Goal: Task Accomplishment & Management: Use online tool/utility

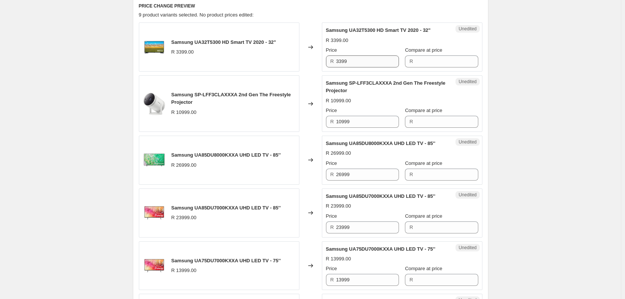
scroll to position [207, 0]
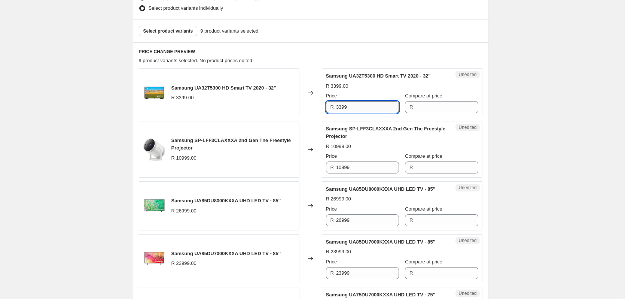
click at [366, 110] on input "3399" at bounding box center [367, 107] width 63 height 12
type input "3399"
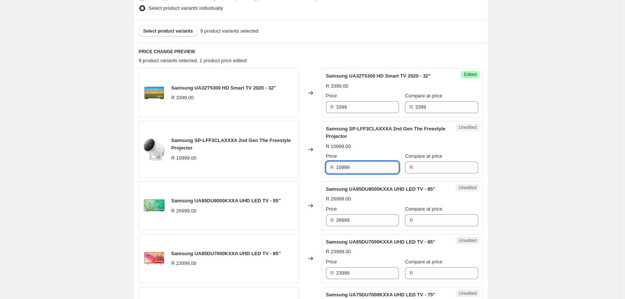
click at [353, 166] on input "10999" at bounding box center [367, 167] width 63 height 12
type input "10999"
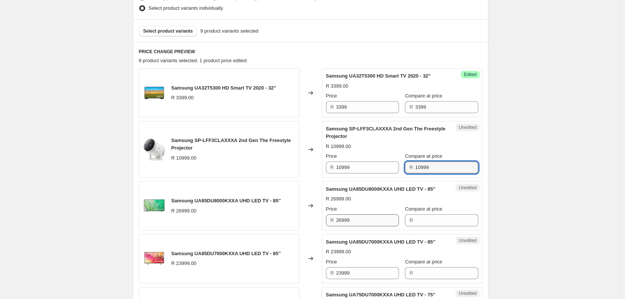
type input "10999"
click at [359, 226] on input "26999" at bounding box center [367, 220] width 63 height 12
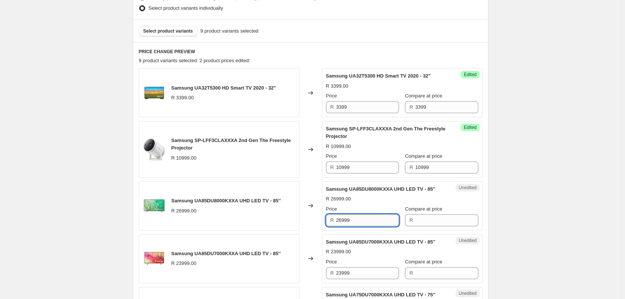
click at [359, 226] on input "26999" at bounding box center [367, 220] width 63 height 12
type input "26999"
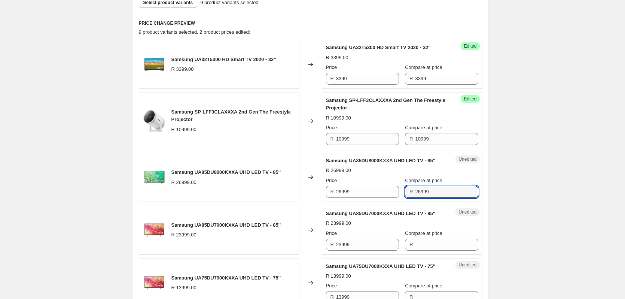
scroll to position [319, 0]
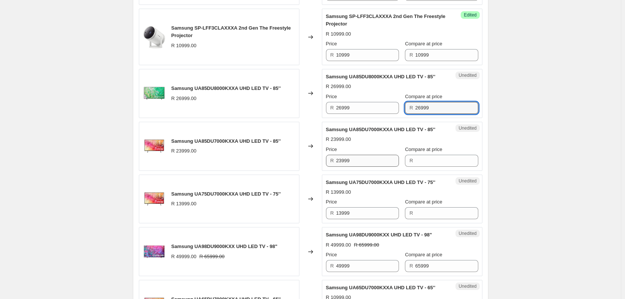
type input "26999"
click at [348, 167] on input "23999" at bounding box center [367, 161] width 63 height 12
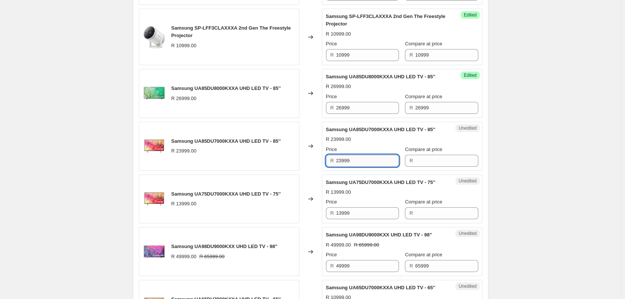
click at [348, 167] on input "23999" at bounding box center [367, 161] width 63 height 12
type input "23999"
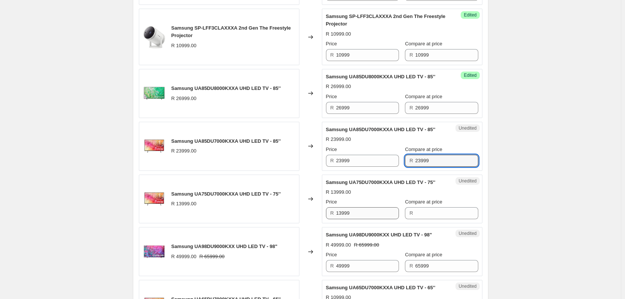
type input "23999"
click at [368, 219] on input "13999" at bounding box center [367, 213] width 63 height 12
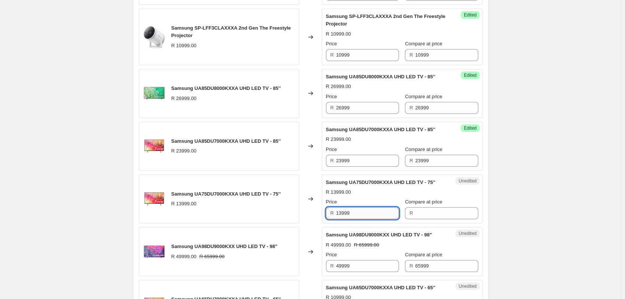
click at [365, 219] on input "13999" at bounding box center [367, 213] width 63 height 12
click at [348, 219] on input "13999" at bounding box center [367, 213] width 63 height 12
type input "13999"
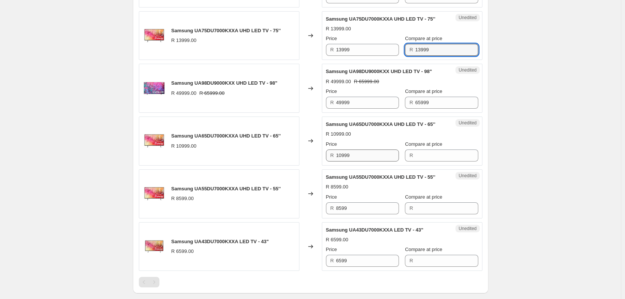
scroll to position [506, 0]
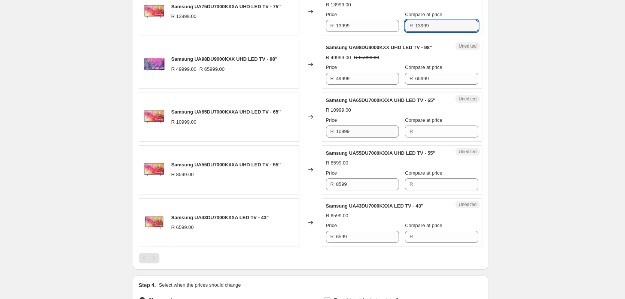
type input "13999"
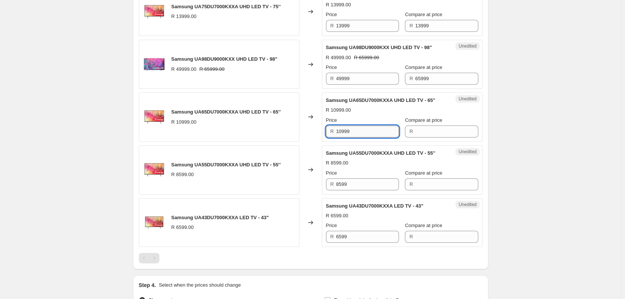
click at [358, 137] on input "10999" at bounding box center [367, 131] width 63 height 12
type input "10999"
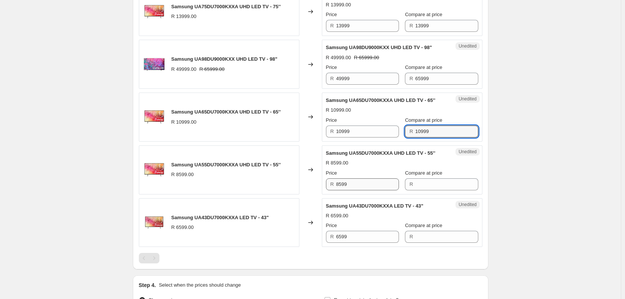
type input "10999"
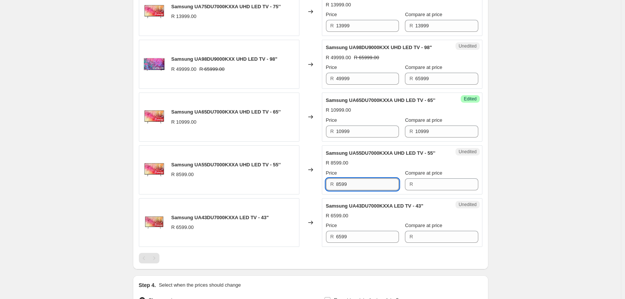
click at [363, 190] on input "8599" at bounding box center [367, 184] width 63 height 12
click at [361, 190] on input "8599" at bounding box center [367, 184] width 63 height 12
click at [337, 190] on div "R 8599" at bounding box center [362, 184] width 73 height 12
click at [341, 190] on input "8599" at bounding box center [367, 184] width 63 height 12
click at [344, 190] on input "8599" at bounding box center [367, 184] width 63 height 12
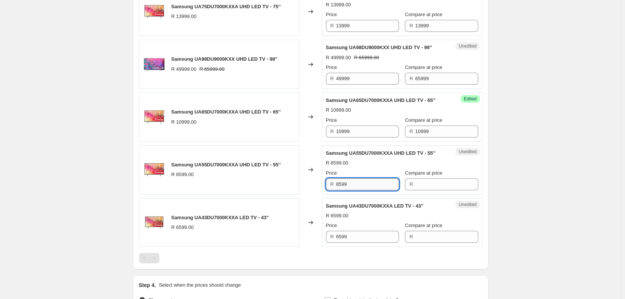
click at [344, 190] on input "8599" at bounding box center [367, 184] width 63 height 12
type input "8599"
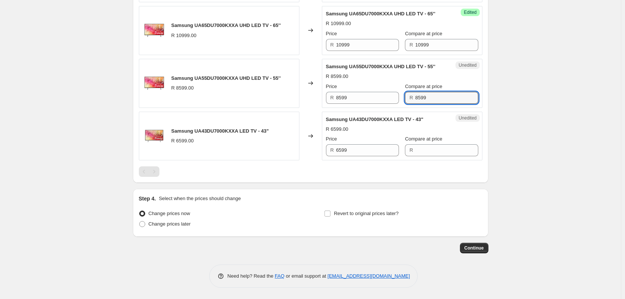
scroll to position [618, 0]
type input "8599"
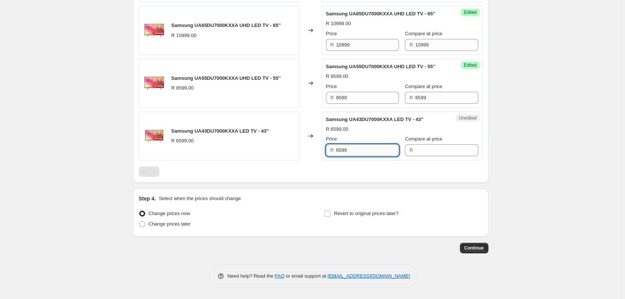
click at [360, 156] on input "6599" at bounding box center [367, 150] width 63 height 12
click at [359, 156] on input "6599" at bounding box center [367, 150] width 63 height 12
click at [348, 156] on input "6599" at bounding box center [367, 150] width 63 height 12
type input "6599"
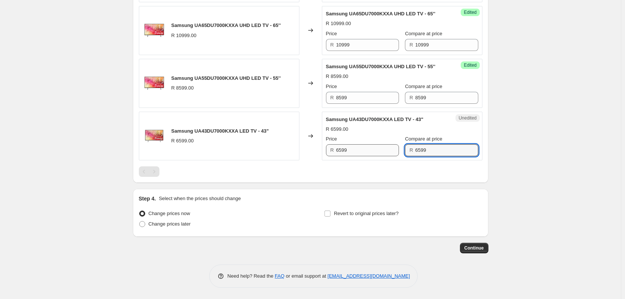
type input "6599"
click at [358, 156] on input "6599" at bounding box center [367, 150] width 63 height 12
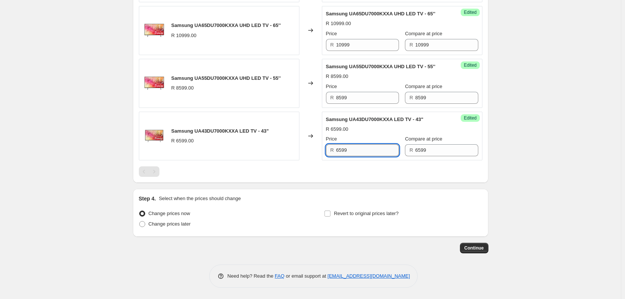
click at [358, 156] on input "6599" at bounding box center [367, 150] width 63 height 12
type input "4999"
click at [365, 104] on input "8599" at bounding box center [367, 98] width 63 height 12
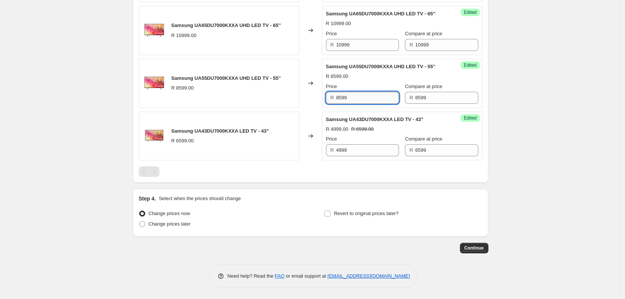
click at [365, 104] on input "8599" at bounding box center [367, 98] width 63 height 12
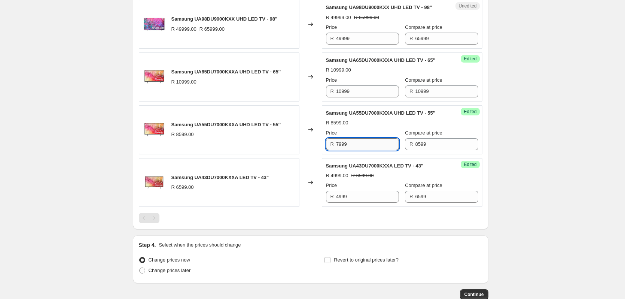
scroll to position [543, 0]
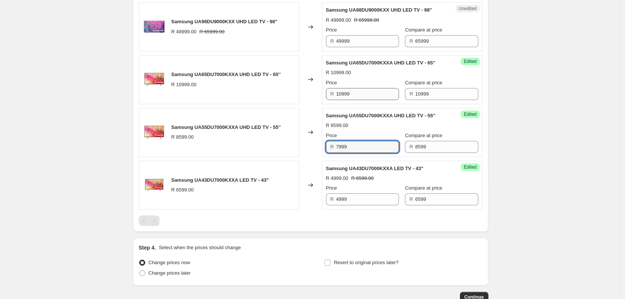
type input "7999"
click at [356, 100] on input "10999" at bounding box center [367, 94] width 63 height 12
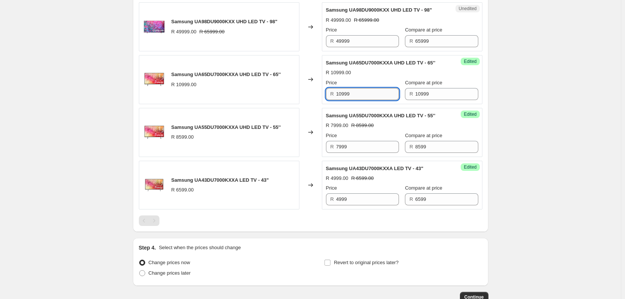
click at [356, 100] on input "10999" at bounding box center [367, 94] width 63 height 12
type input "8999"
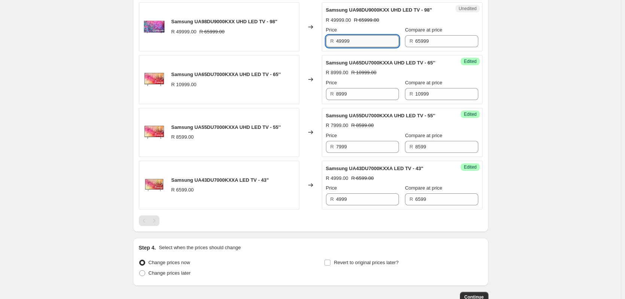
click at [370, 47] on input "49999" at bounding box center [367, 41] width 63 height 12
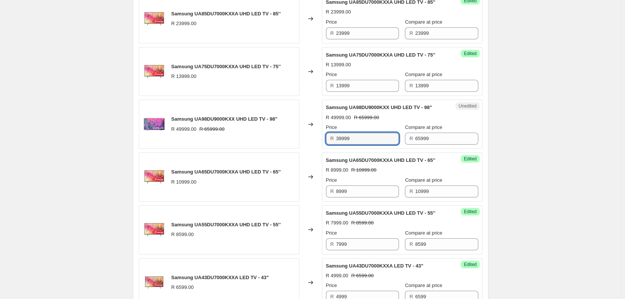
scroll to position [431, 0]
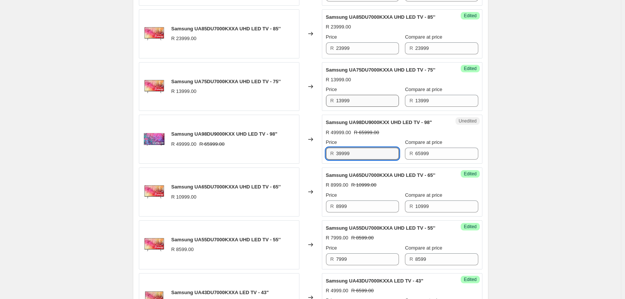
type input "39999"
click at [361, 107] on input "13999" at bounding box center [367, 101] width 63 height 12
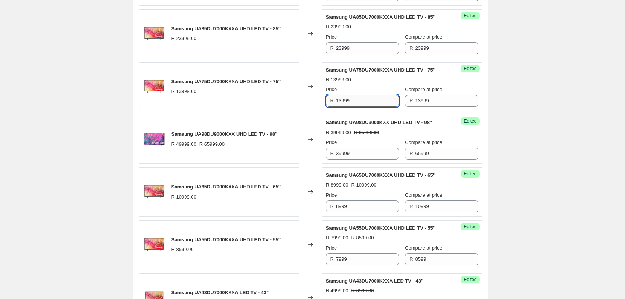
click at [361, 107] on input "13999" at bounding box center [367, 101] width 63 height 12
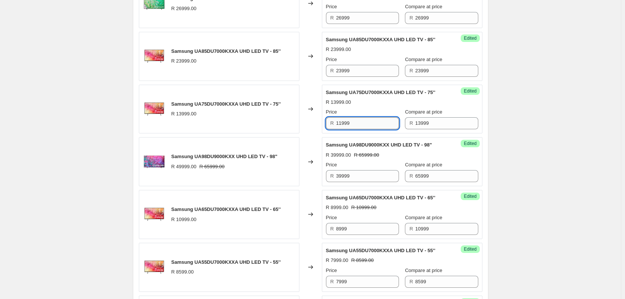
scroll to position [394, 0]
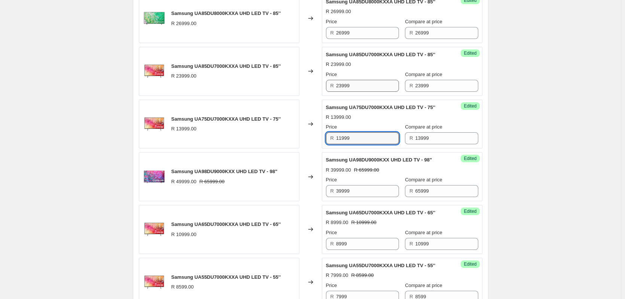
type input "11999"
click at [356, 92] on input "23999" at bounding box center [367, 86] width 63 height 12
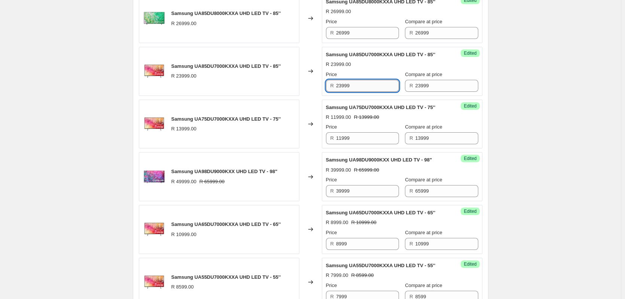
click at [356, 92] on input "23999" at bounding box center [367, 86] width 63 height 12
type input "17999"
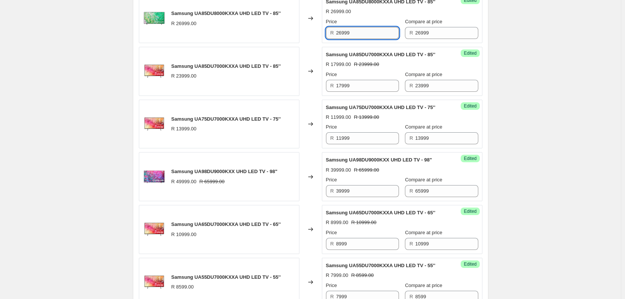
click at [363, 39] on input "26999" at bounding box center [367, 33] width 63 height 12
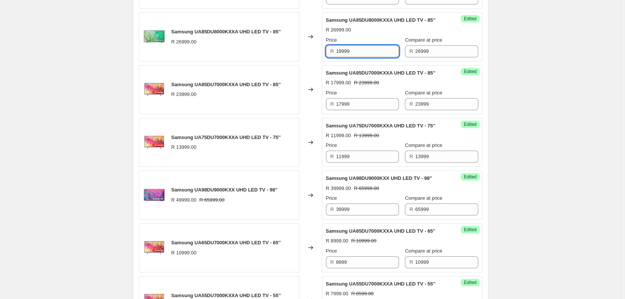
scroll to position [356, 0]
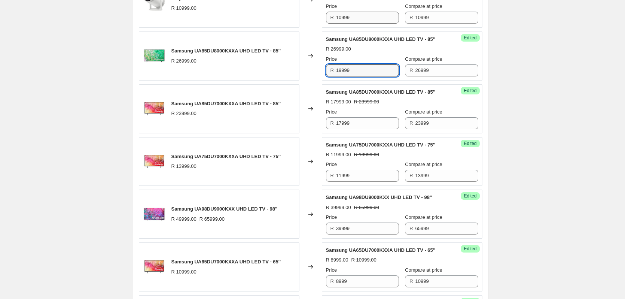
type input "19999"
click at [362, 18] on input "10999" at bounding box center [367, 18] width 63 height 12
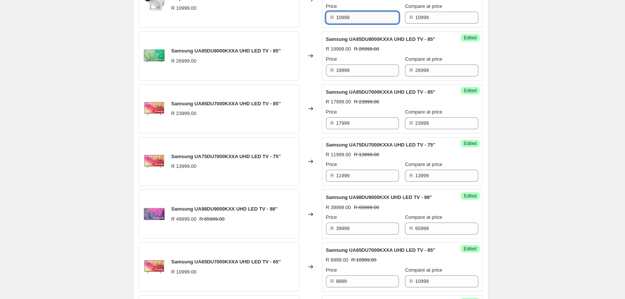
click at [362, 18] on input "10999" at bounding box center [367, 18] width 63 height 12
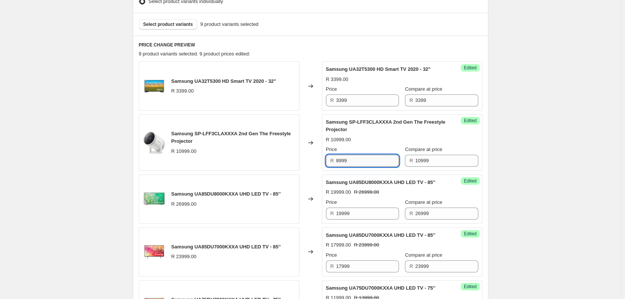
scroll to position [207, 0]
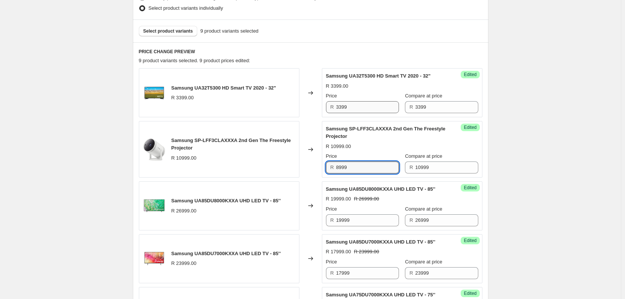
type input "8999"
click at [367, 104] on input "3399" at bounding box center [367, 107] width 63 height 12
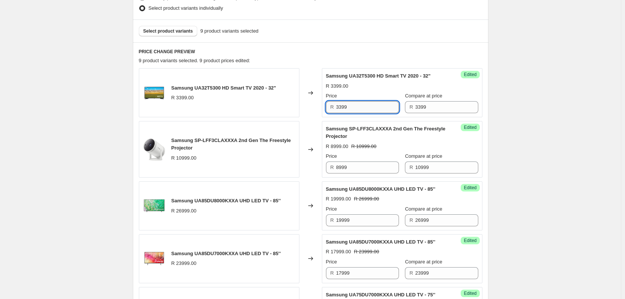
click at [367, 104] on input "3399" at bounding box center [367, 107] width 63 height 12
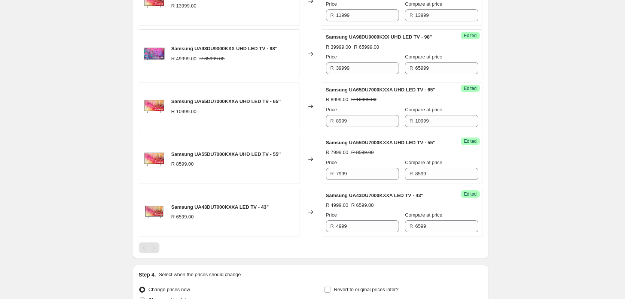
scroll to position [630, 0]
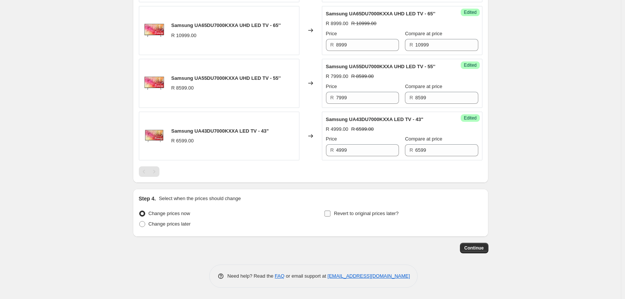
type input "3299"
click at [327, 216] on input "Revert to original prices later?" at bounding box center [327, 213] width 6 height 6
checkbox input "true"
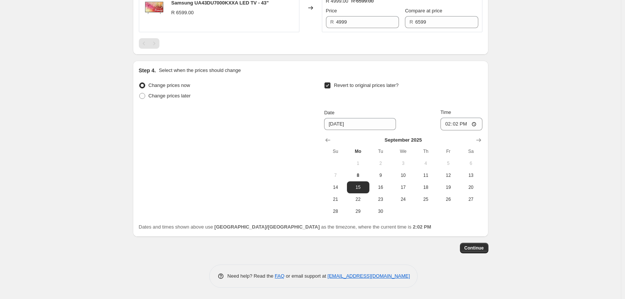
scroll to position [758, 0]
click at [479, 141] on icon "Show next month, October 2025" at bounding box center [478, 139] width 7 height 7
click at [448, 183] on button "17" at bounding box center [448, 187] width 22 height 12
type input "[DATE]"
click at [486, 249] on button "Continue" at bounding box center [474, 247] width 28 height 10
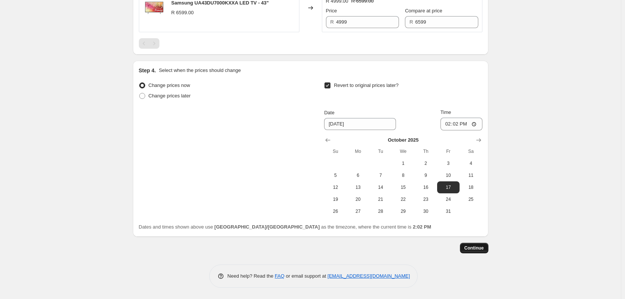
scroll to position [0, 0]
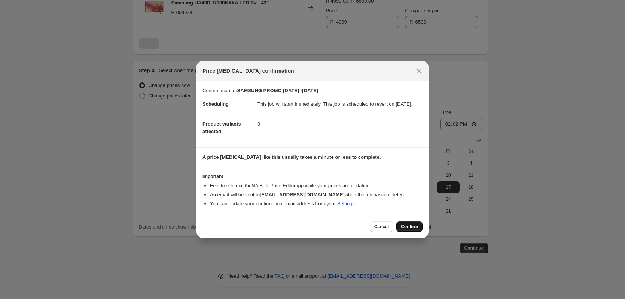
click at [404, 229] on span "Confirm" at bounding box center [409, 226] width 17 height 6
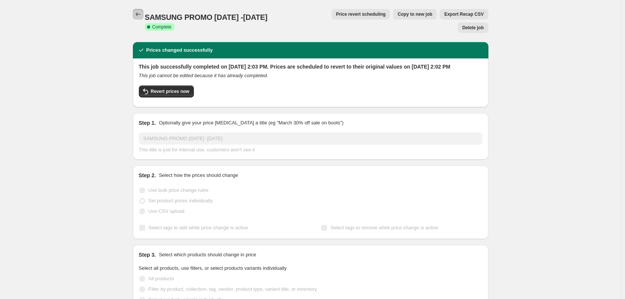
click at [139, 16] on icon "Price change jobs" at bounding box center [137, 13] width 7 height 7
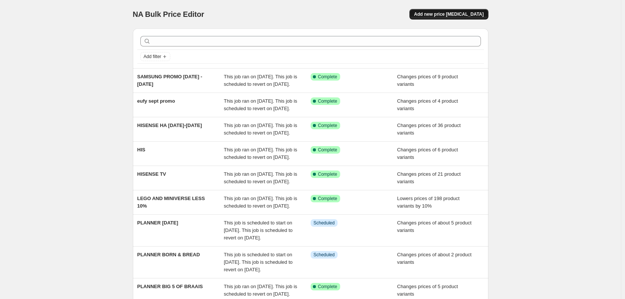
click at [450, 18] on button "Add new price [MEDICAL_DATA]" at bounding box center [448, 14] width 79 height 10
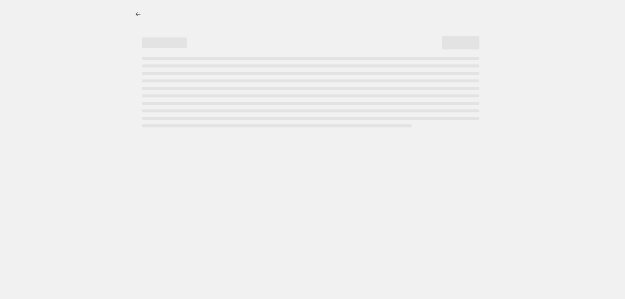
select select "percentage"
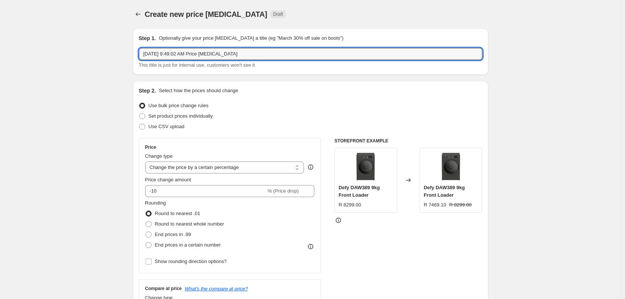
drag, startPoint x: 282, startPoint y: 52, endPoint x: 108, endPoint y: 58, distance: 174.5
type input "SAMSUNG QA"
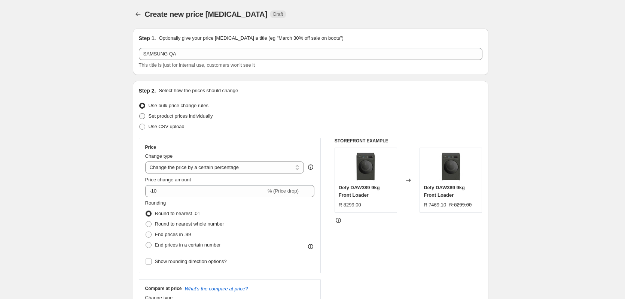
click at [143, 117] on span at bounding box center [142, 116] width 6 height 6
click at [140, 113] on input "Set product prices individually" at bounding box center [139, 113] width 0 height 0
radio input "true"
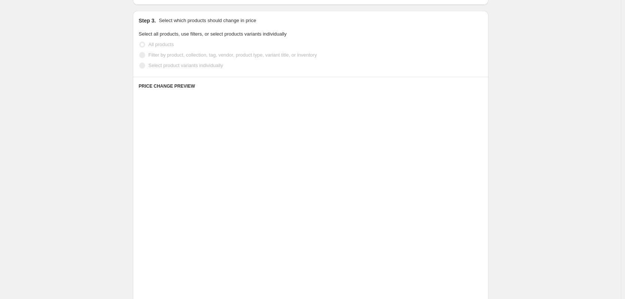
scroll to position [150, 0]
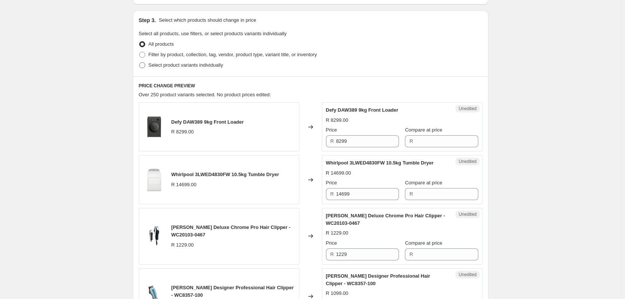
click at [144, 64] on span at bounding box center [142, 65] width 6 height 6
click at [140, 62] on input "Select product variants individually" at bounding box center [139, 62] width 0 height 0
radio input "true"
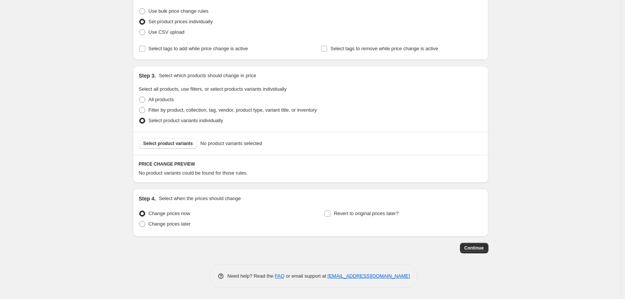
scroll to position [94, 0]
click at [155, 145] on span "Select product variants" at bounding box center [168, 143] width 50 height 6
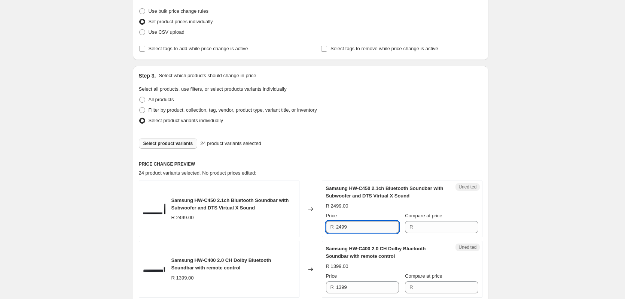
click at [357, 225] on input "2499" at bounding box center [367, 227] width 63 height 12
type input "2499"
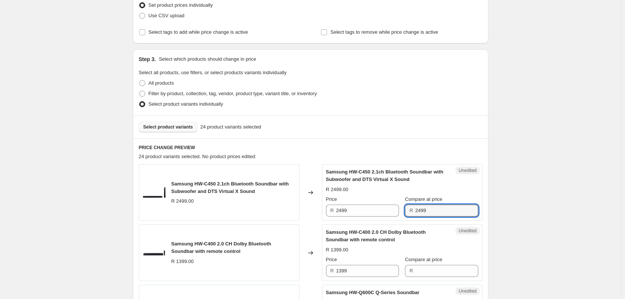
scroll to position [244, 0]
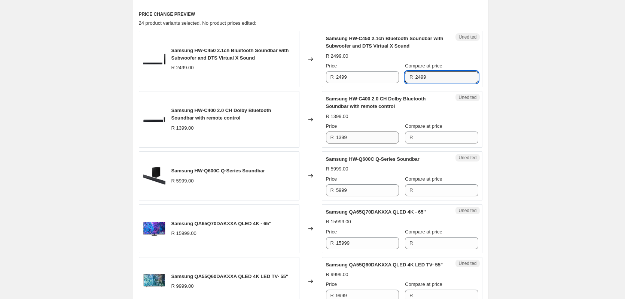
type input "2499"
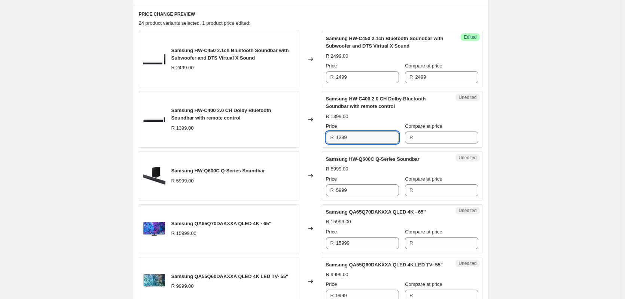
click at [355, 137] on input "1399" at bounding box center [367, 137] width 63 height 12
type input "1399"
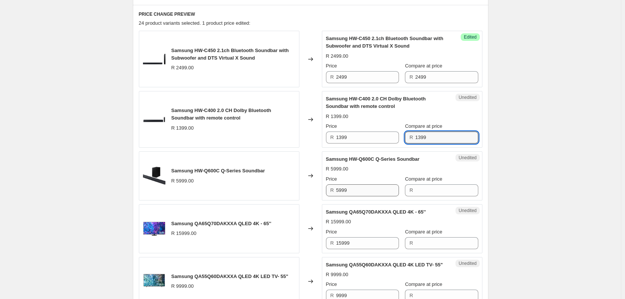
type input "1399"
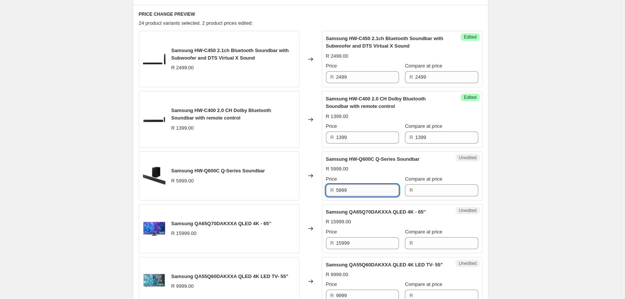
click at [360, 192] on input "5999" at bounding box center [367, 190] width 63 height 12
type input "5999"
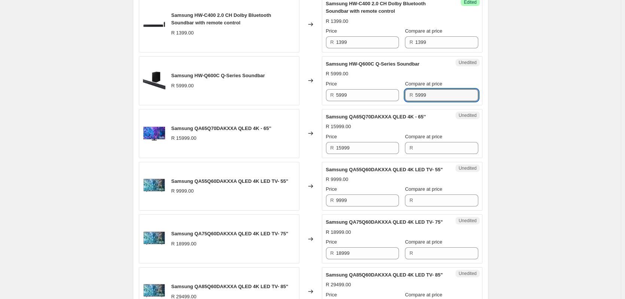
scroll to position [356, 0]
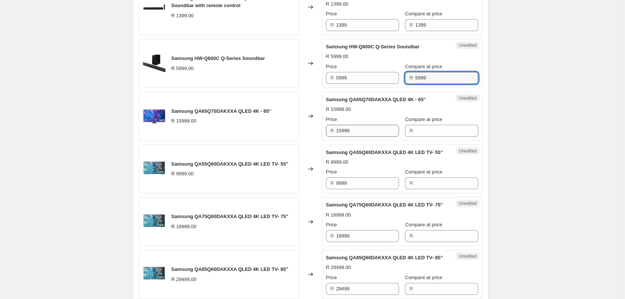
type input "5999"
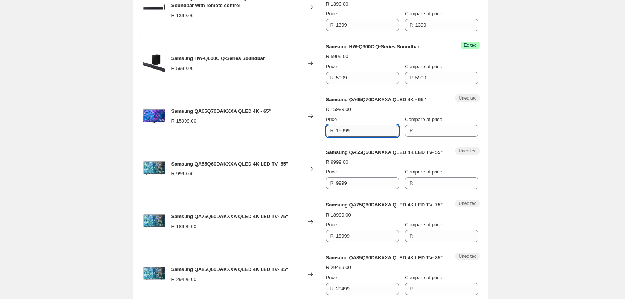
click at [363, 130] on input "15999" at bounding box center [367, 131] width 63 height 12
type input "15999"
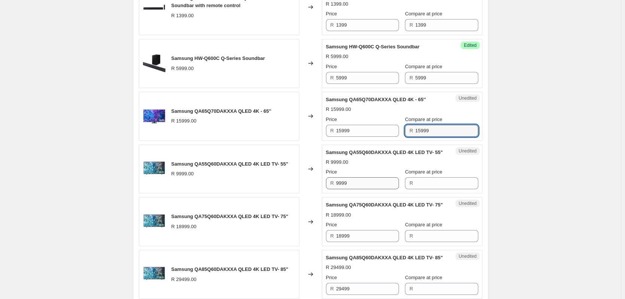
type input "15999"
click at [366, 188] on input "9999" at bounding box center [367, 183] width 63 height 12
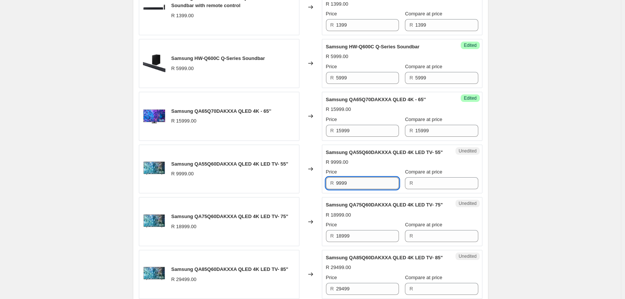
click at [366, 188] on input "9999" at bounding box center [367, 183] width 63 height 12
type input "9999"
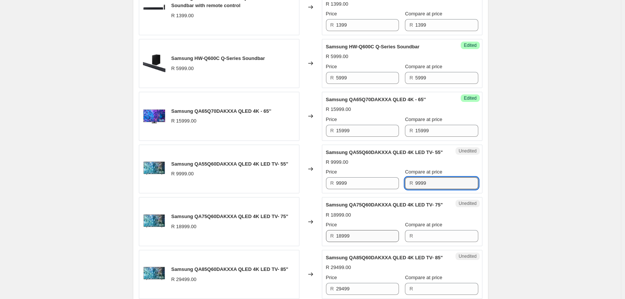
type input "9999"
click at [359, 242] on input "18999" at bounding box center [367, 236] width 63 height 12
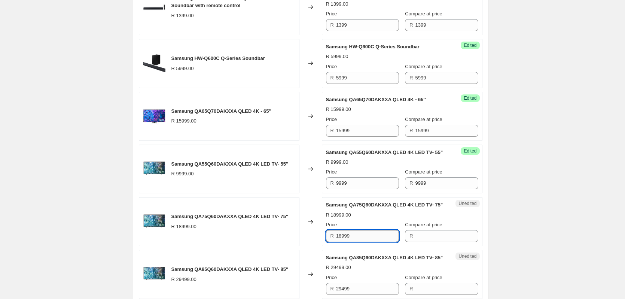
click at [359, 242] on input "18999" at bounding box center [367, 236] width 63 height 12
type input "18999"
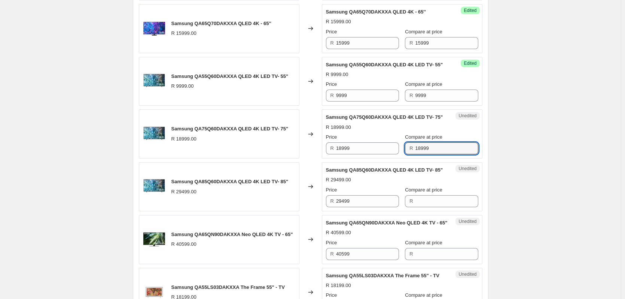
scroll to position [506, 0]
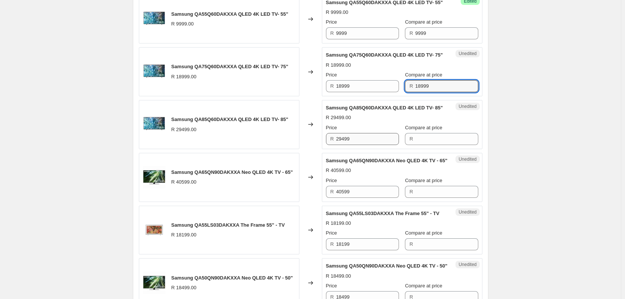
type input "18999"
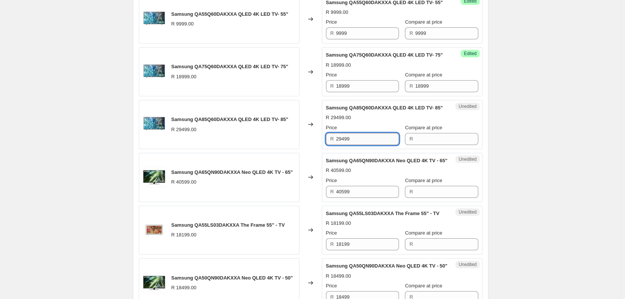
click at [364, 145] on input "29499" at bounding box center [367, 139] width 63 height 12
type input "29499"
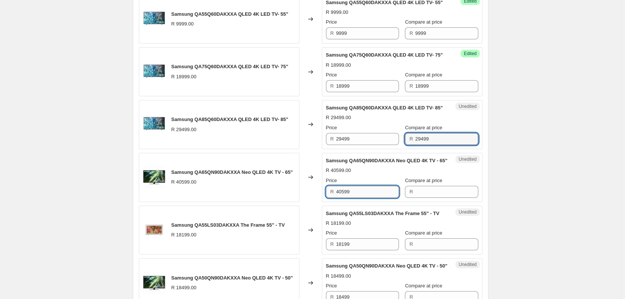
click at [352, 198] on input "40599" at bounding box center [367, 192] width 63 height 12
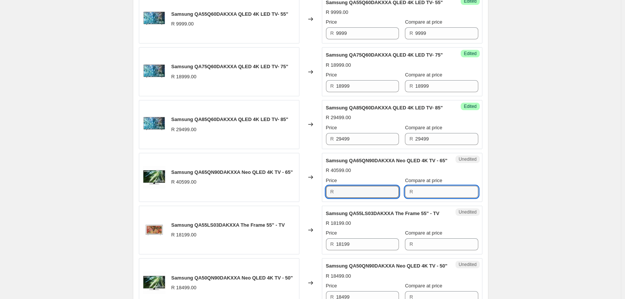
type input "40599"
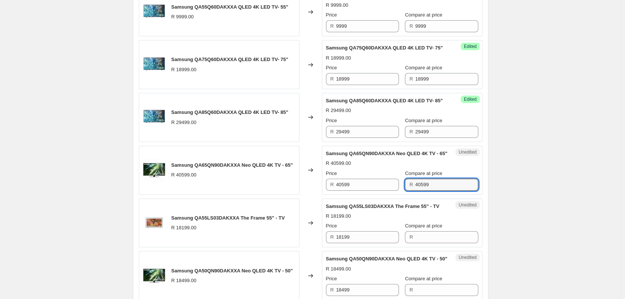
scroll to position [656, 0]
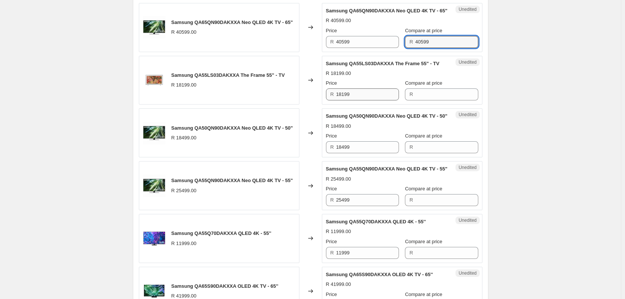
type input "40599"
click at [365, 100] on input "18199" at bounding box center [367, 94] width 63 height 12
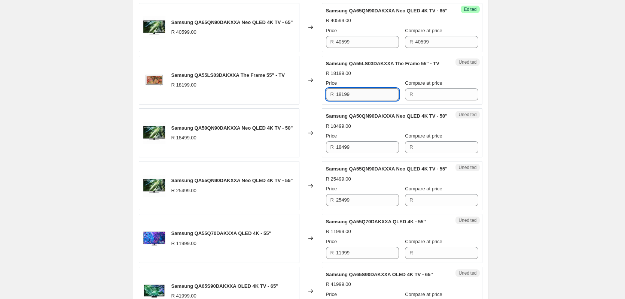
click at [365, 100] on input "18199" at bounding box center [367, 94] width 63 height 12
type input "18199"
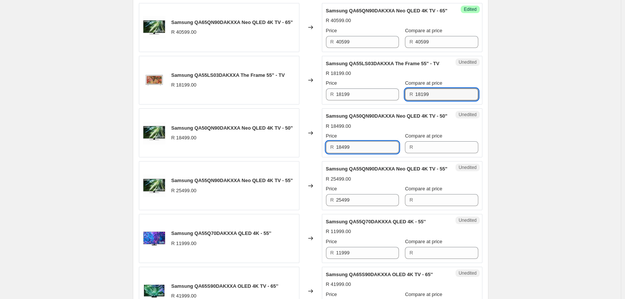
click at [357, 153] on input "18499" at bounding box center [367, 147] width 63 height 12
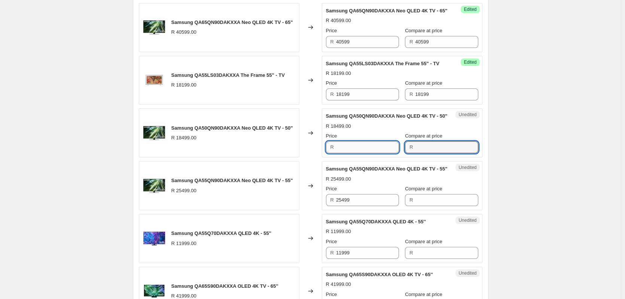
type input "18499"
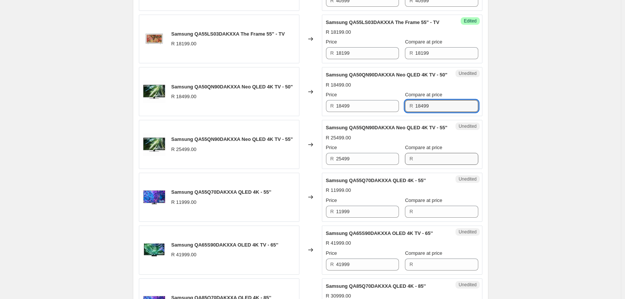
scroll to position [768, 0]
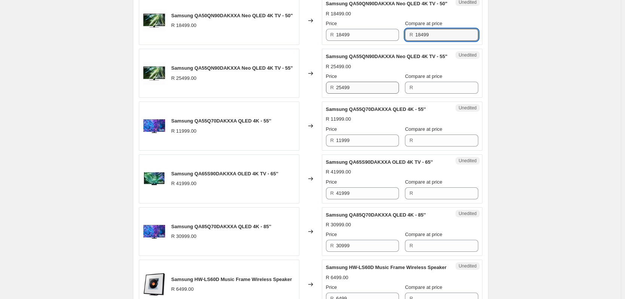
type input "18499"
click at [359, 94] on input "25499" at bounding box center [367, 88] width 63 height 12
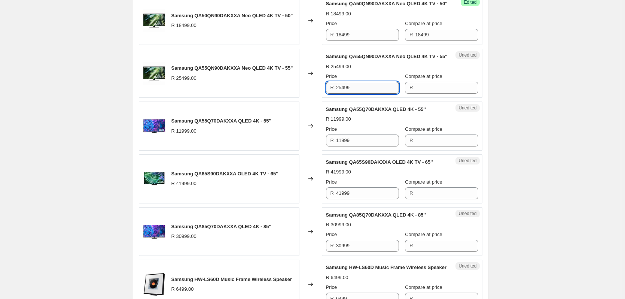
click at [359, 94] on input "25499" at bounding box center [367, 88] width 63 height 12
type input "25499"
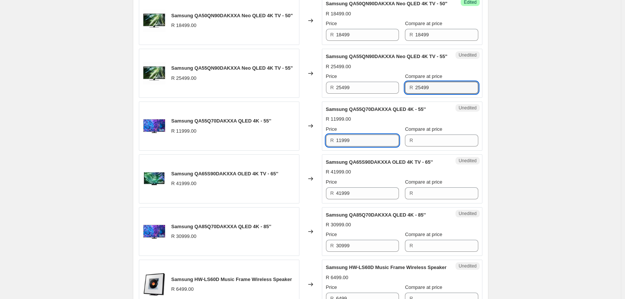
click at [361, 146] on input "11999" at bounding box center [367, 140] width 63 height 12
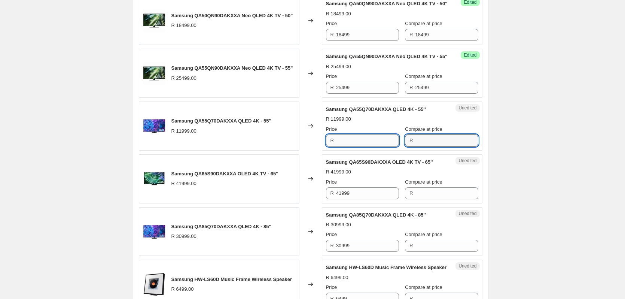
type input "11999"
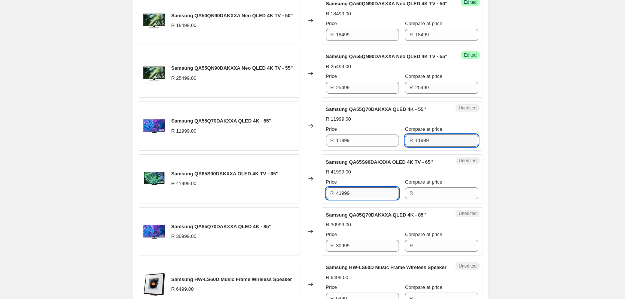
click at [360, 199] on input "41999" at bounding box center [367, 193] width 63 height 12
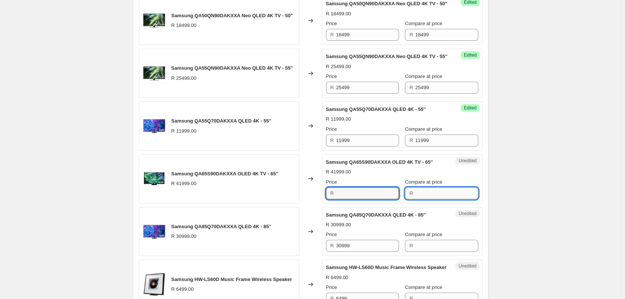
type input "41999"
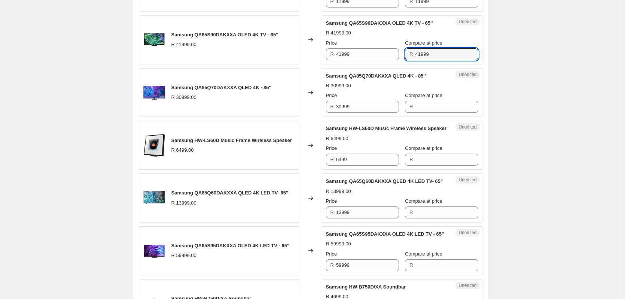
scroll to position [917, 0]
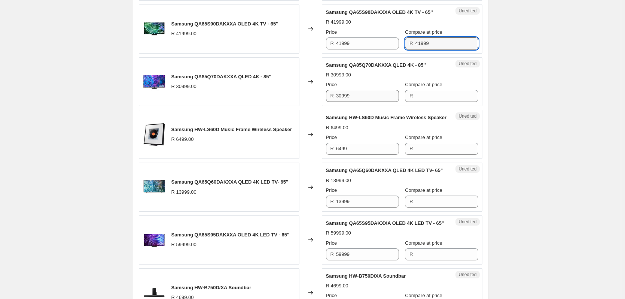
type input "41999"
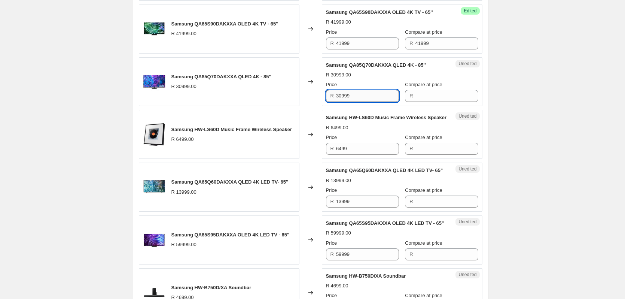
click at [373, 102] on input "30999" at bounding box center [367, 96] width 63 height 12
type input "30999"
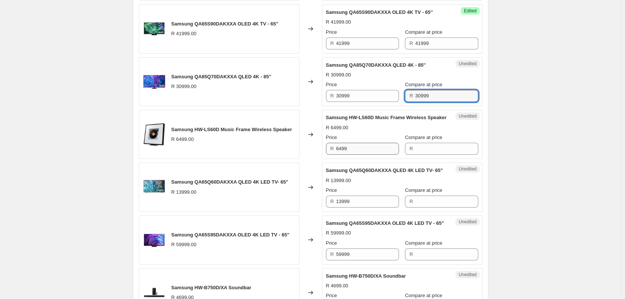
type input "30999"
click at [366, 155] on input "6499" at bounding box center [367, 149] width 63 height 12
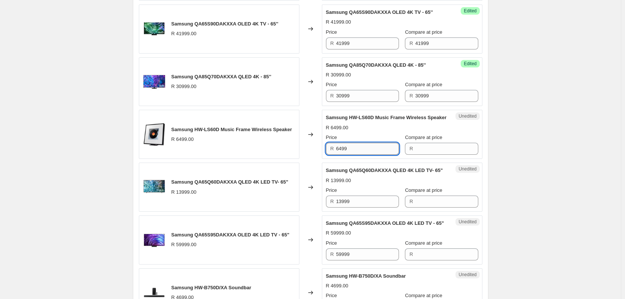
click at [366, 155] on input "6499" at bounding box center [367, 149] width 63 height 12
type input "6499"
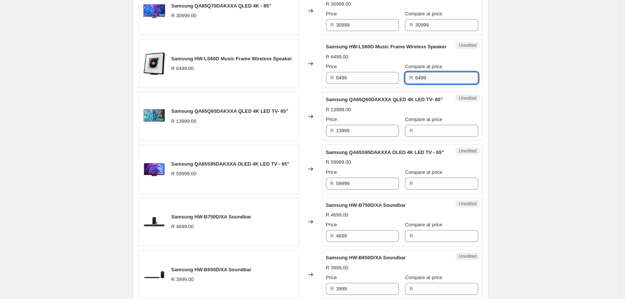
scroll to position [992, 0]
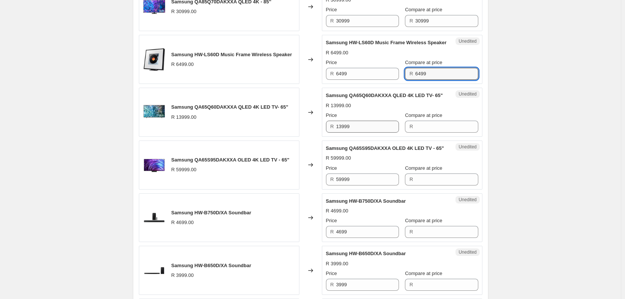
type input "6499"
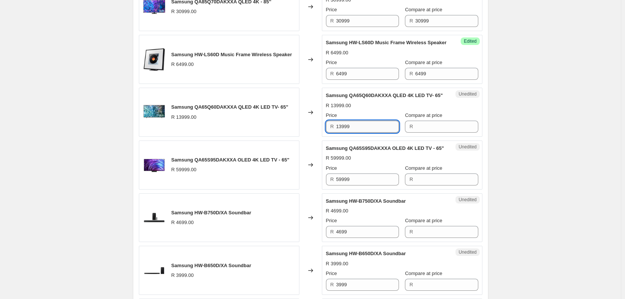
click at [360, 132] on input "13999" at bounding box center [367, 126] width 63 height 12
type input "13999"
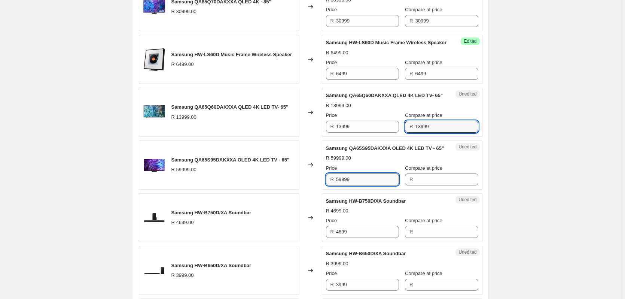
click at [354, 185] on input "59999" at bounding box center [367, 179] width 63 height 12
click at [347, 185] on input "59999" at bounding box center [367, 179] width 63 height 12
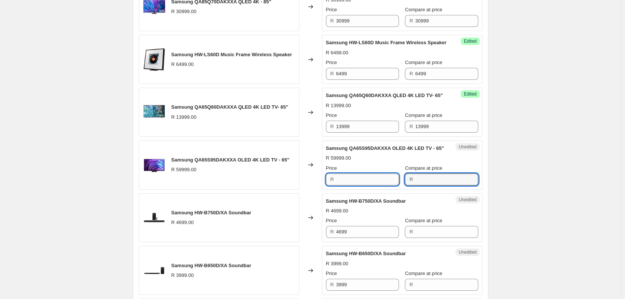
type input "59999"
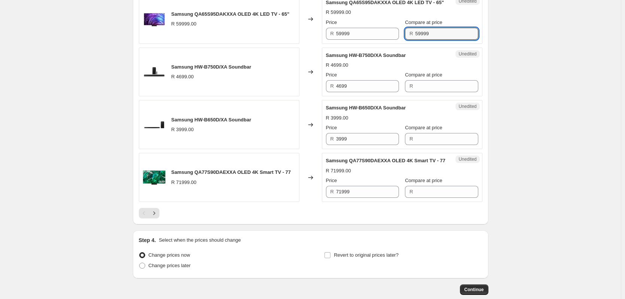
scroll to position [1142, 0]
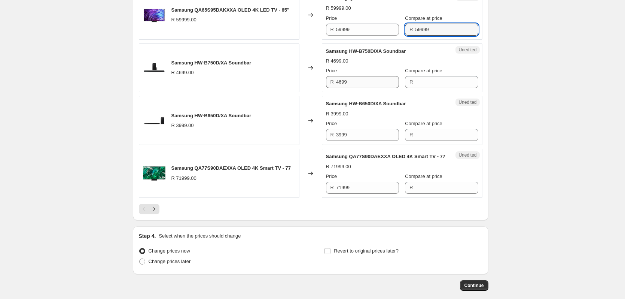
type input "59999"
click at [353, 88] on input "4699" at bounding box center [367, 82] width 63 height 12
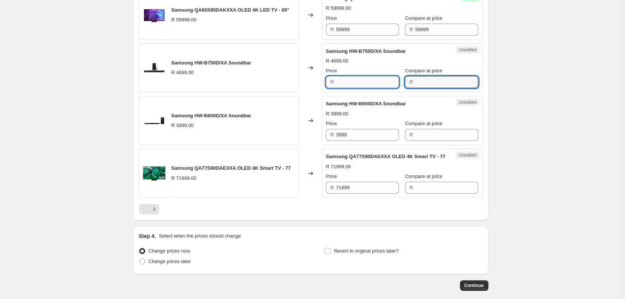
type input "4699"
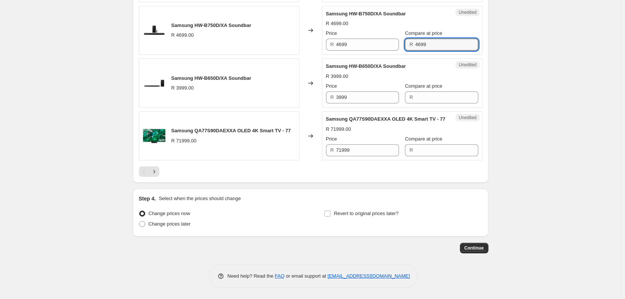
scroll to position [1254, 0]
type input "4699"
click at [370, 97] on input "3999" at bounding box center [367, 97] width 63 height 12
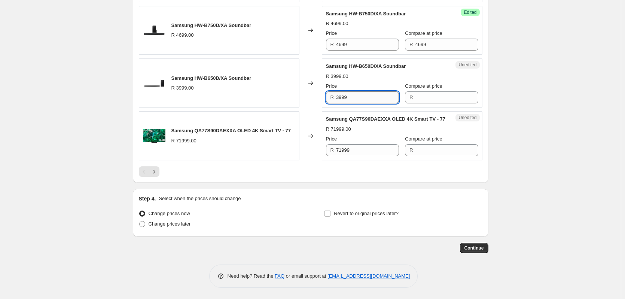
click at [369, 97] on input "3999" at bounding box center [367, 97] width 63 height 12
type input "3999"
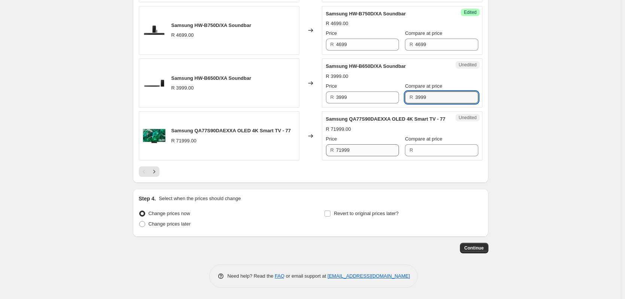
type input "3999"
click at [374, 156] on input "71999" at bounding box center [367, 150] width 63 height 12
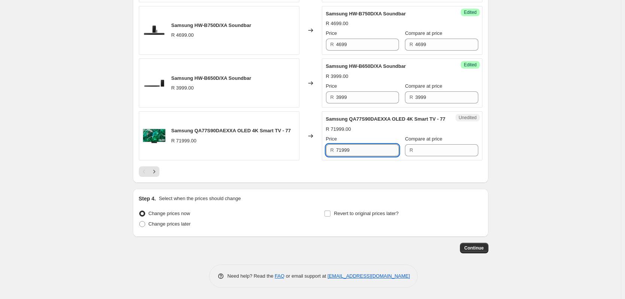
click at [373, 155] on input "71999" at bounding box center [367, 150] width 63 height 12
type input "71999"
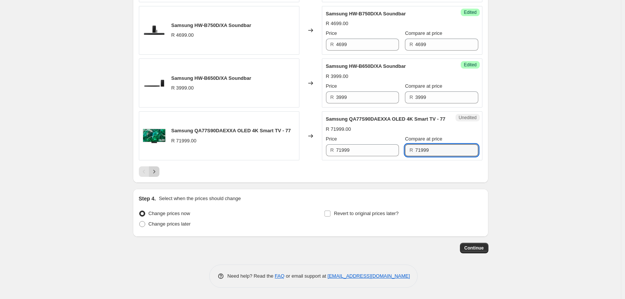
type input "71999"
click at [154, 175] on icon "Next" at bounding box center [153, 171] width 7 height 7
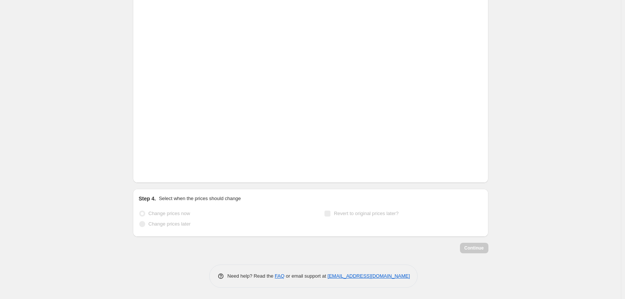
scroll to position [329, 0]
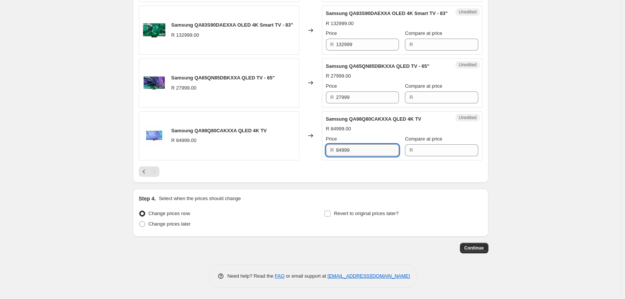
click at [356, 148] on input "84999" at bounding box center [367, 150] width 63 height 12
type input "84999"
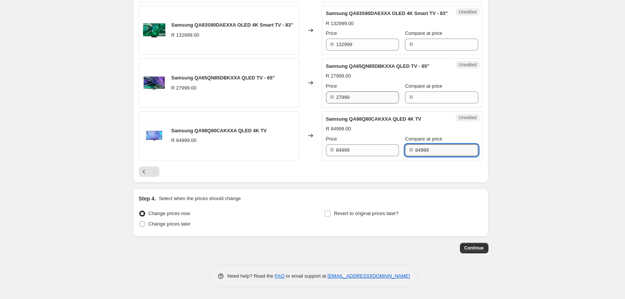
type input "84999"
click at [353, 98] on input "27999" at bounding box center [367, 97] width 63 height 12
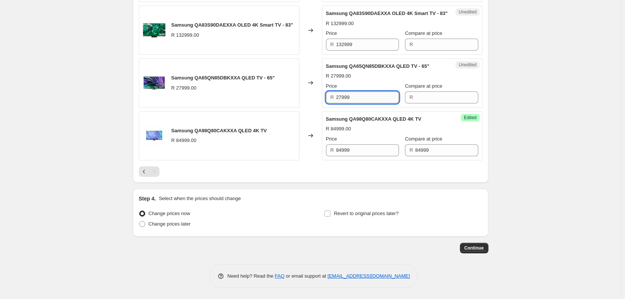
click at [353, 98] on input "27999" at bounding box center [367, 97] width 63 height 12
type input "27999"
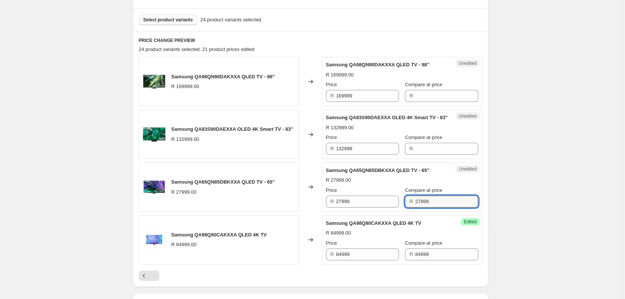
scroll to position [217, 0]
type input "27999"
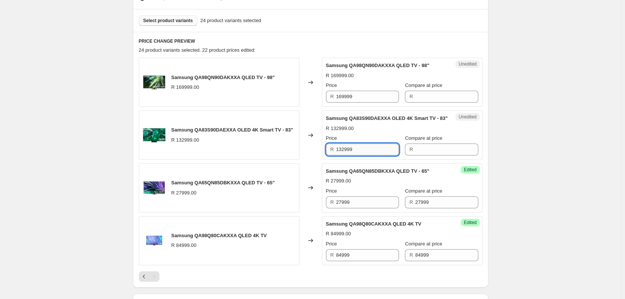
click at [354, 155] on input "132999" at bounding box center [367, 149] width 63 height 12
type input "132999"
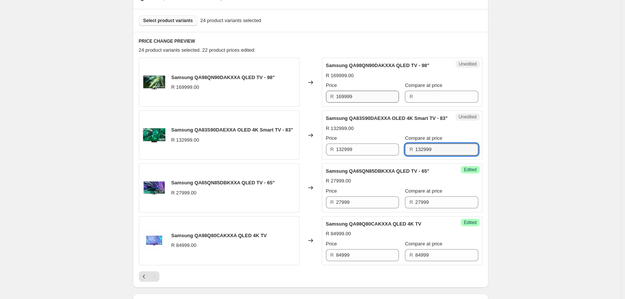
type input "132999"
click at [364, 96] on input "169999" at bounding box center [367, 97] width 63 height 12
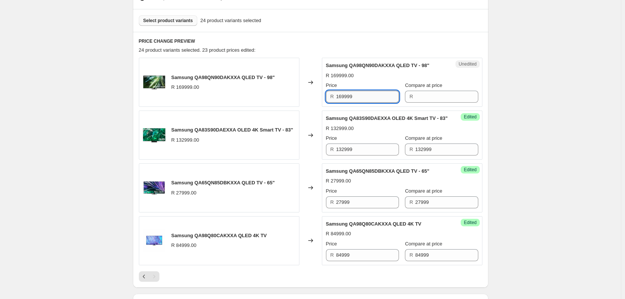
drag, startPoint x: 364, startPoint y: 96, endPoint x: 357, endPoint y: 96, distance: 6.7
click at [363, 96] on input "169999" at bounding box center [367, 97] width 63 height 12
click at [367, 95] on input "169999" at bounding box center [367, 97] width 63 height 12
click at [366, 97] on input "169999" at bounding box center [367, 97] width 63 height 12
click at [359, 97] on input "169999" at bounding box center [367, 97] width 63 height 12
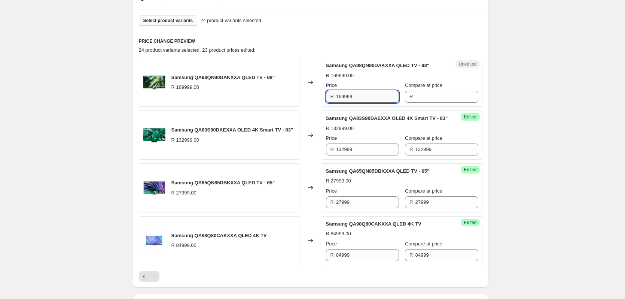
click at [359, 97] on input "169999" at bounding box center [367, 97] width 63 height 12
type input "169999"
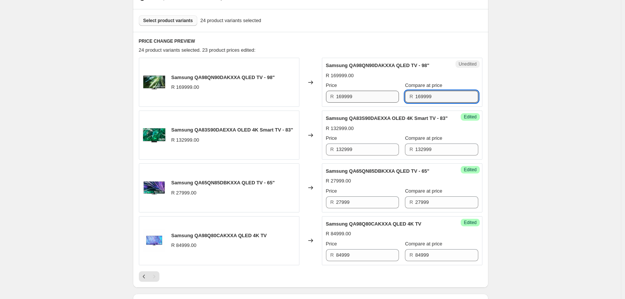
type input "169999"
click at [369, 97] on input "169999" at bounding box center [367, 97] width 63 height 12
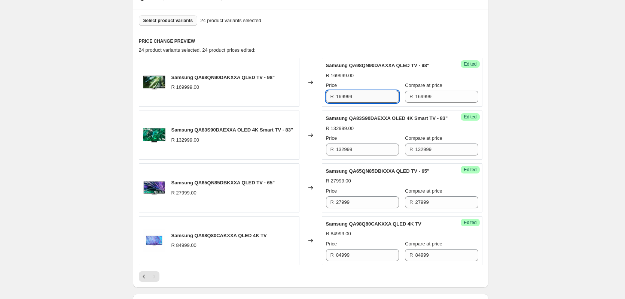
click at [369, 97] on input "169999" at bounding box center [367, 97] width 63 height 12
type input "129999"
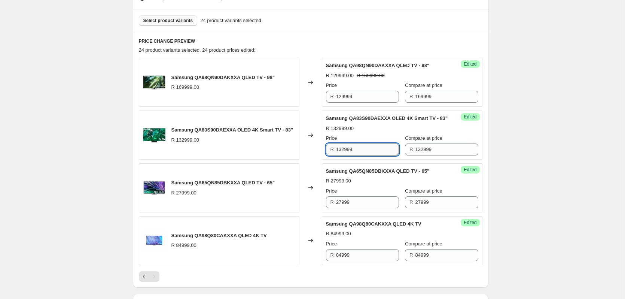
click at [374, 155] on input "132999" at bounding box center [367, 149] width 63 height 12
type input "69999"
click at [357, 208] on input "27999" at bounding box center [367, 202] width 63 height 12
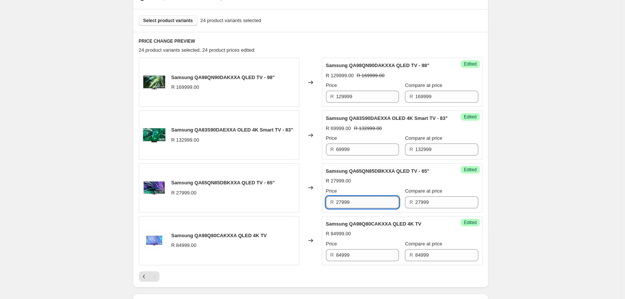
click at [357, 208] on input "27999" at bounding box center [367, 202] width 63 height 12
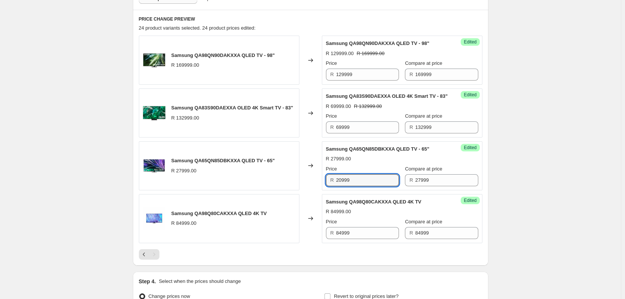
scroll to position [254, 0]
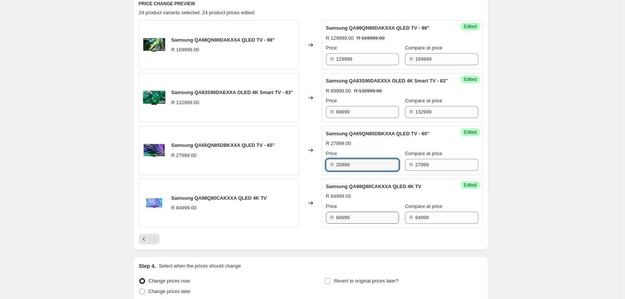
type input "20999"
click at [367, 221] on input "84999" at bounding box center [367, 217] width 63 height 12
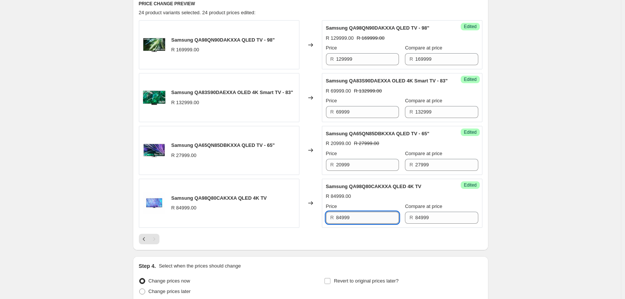
click at [367, 221] on input "84999" at bounding box center [367, 217] width 63 height 12
type input "64999"
click at [143, 242] on icon "Previous" at bounding box center [143, 238] width 7 height 7
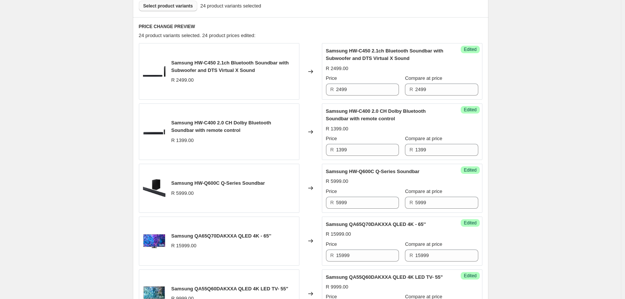
scroll to position [217, 0]
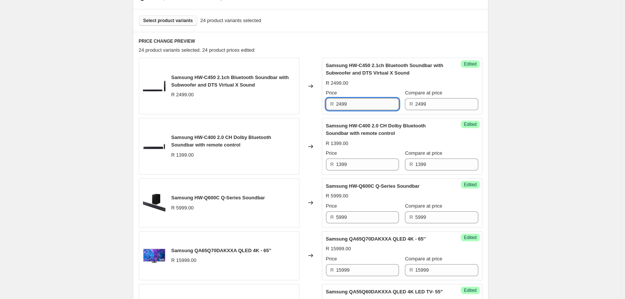
click at [360, 104] on input "2499" at bounding box center [367, 104] width 63 height 12
click at [360, 103] on input "2499" at bounding box center [367, 104] width 63 height 12
type input "1999"
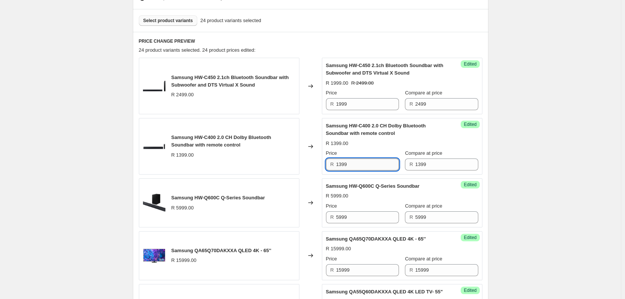
click at [364, 159] on input "1399" at bounding box center [367, 164] width 63 height 12
type input "999"
click at [368, 218] on input "5999" at bounding box center [367, 217] width 63 height 12
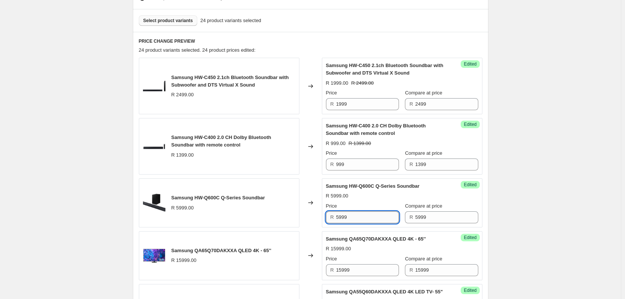
click at [368, 218] on input "5999" at bounding box center [367, 217] width 63 height 12
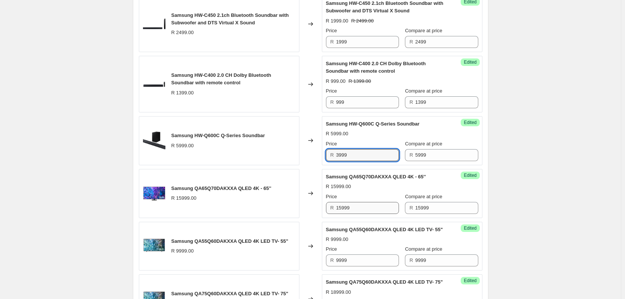
scroll to position [292, 0]
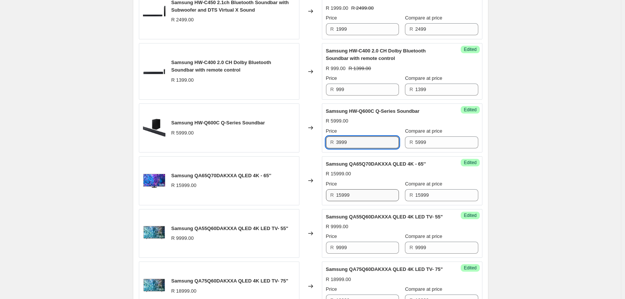
type input "3999"
click at [365, 196] on input "15999" at bounding box center [367, 195] width 63 height 12
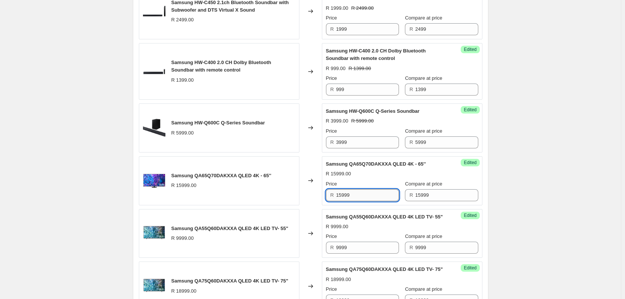
click at [365, 196] on input "15999" at bounding box center [367, 195] width 63 height 12
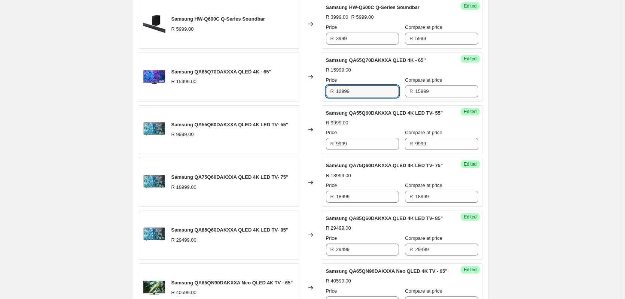
scroll to position [404, 0]
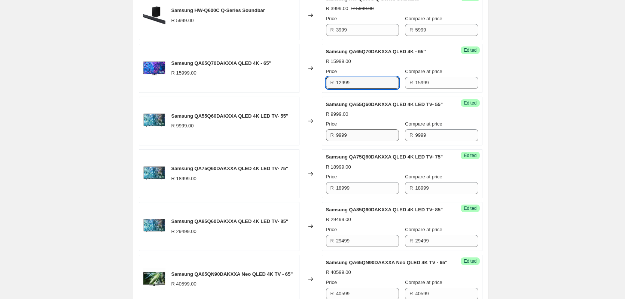
type input "12999"
click at [359, 141] on input "9999" at bounding box center [367, 135] width 63 height 12
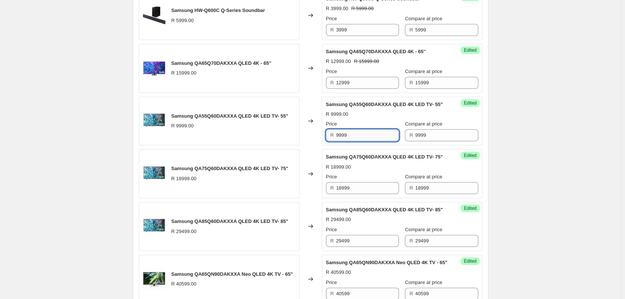
click at [359, 141] on input "9999" at bounding box center [367, 135] width 63 height 12
type input "8999"
click at [367, 194] on input "18999" at bounding box center [367, 188] width 63 height 12
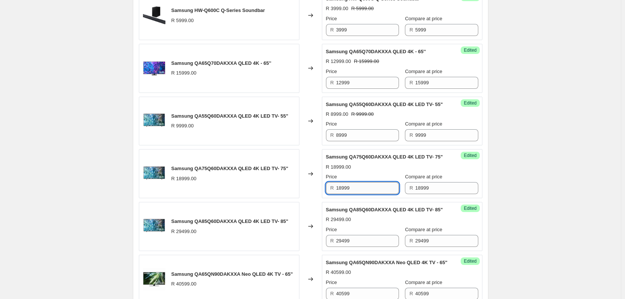
click at [367, 194] on input "18999" at bounding box center [367, 188] width 63 height 12
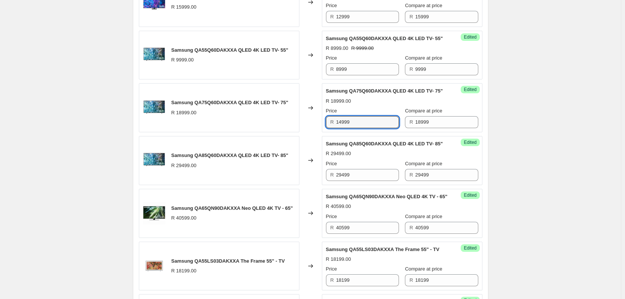
scroll to position [479, 0]
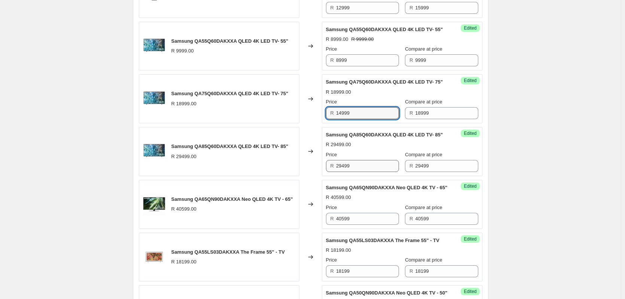
type input "14999"
click at [362, 172] on input "29499" at bounding box center [367, 166] width 63 height 12
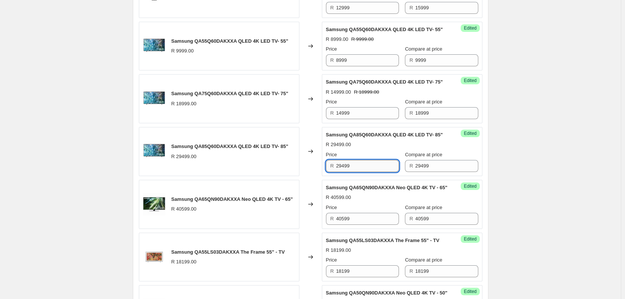
click at [362, 172] on input "29499" at bounding box center [367, 166] width 63 height 12
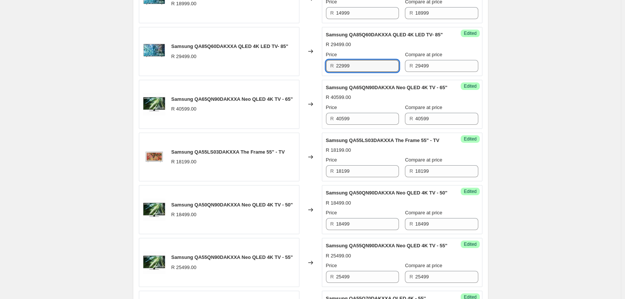
scroll to position [591, 0]
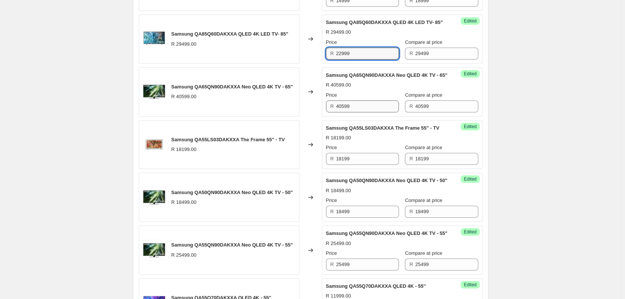
type input "22999"
click at [355, 112] on input "40599" at bounding box center [367, 106] width 63 height 12
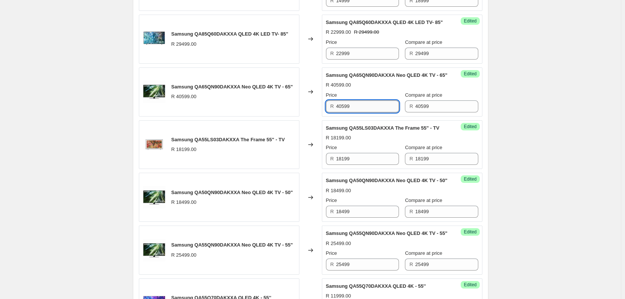
click at [355, 112] on input "40599" at bounding box center [367, 106] width 63 height 12
type input "24999"
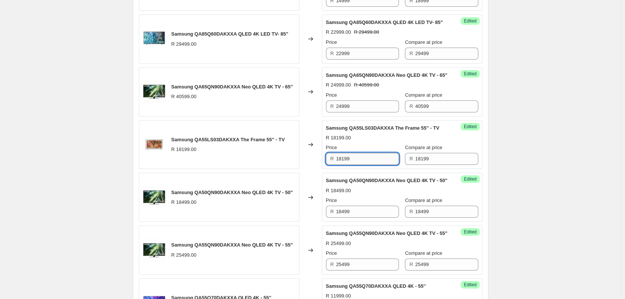
click at [372, 165] on input "18199" at bounding box center [367, 159] width 63 height 12
type input "13999"
click at [363, 217] on input "18499" at bounding box center [367, 211] width 63 height 12
click at [364, 217] on input "18499" at bounding box center [367, 211] width 63 height 12
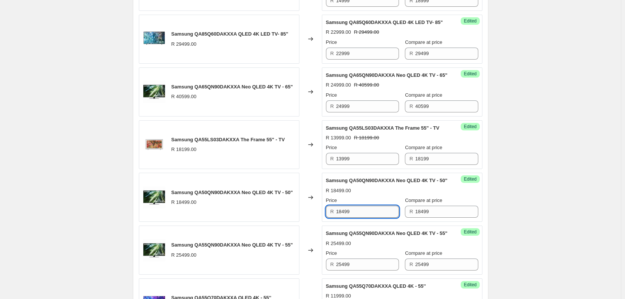
click at [367, 217] on input "18499" at bounding box center [367, 211] width 63 height 12
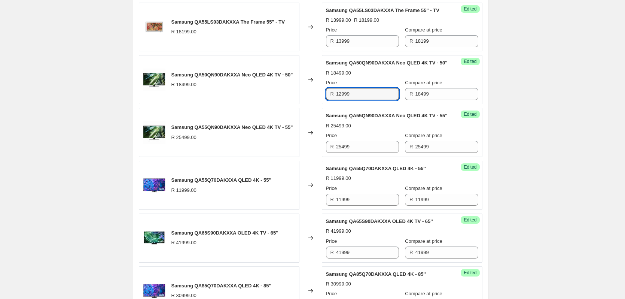
scroll to position [741, 0]
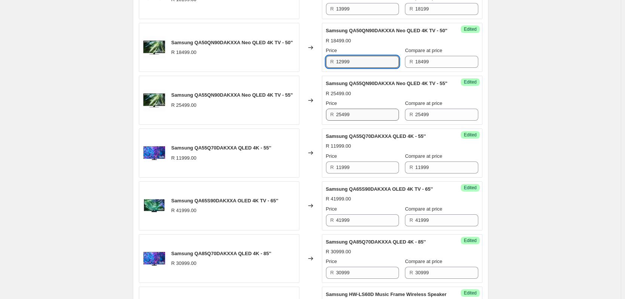
type input "12999"
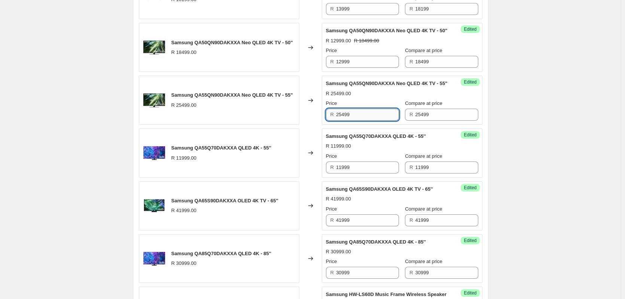
click at [366, 120] on input "25499" at bounding box center [367, 115] width 63 height 12
type input "16999"
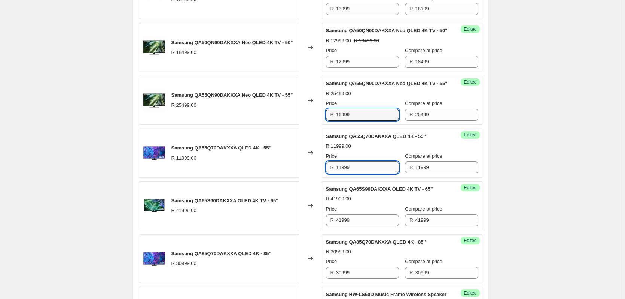
click at [366, 173] on input "11999" at bounding box center [367, 167] width 63 height 12
type input "10999"
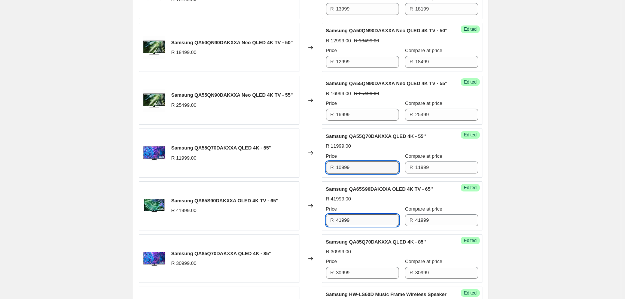
click at [362, 226] on input "41999" at bounding box center [367, 220] width 63 height 12
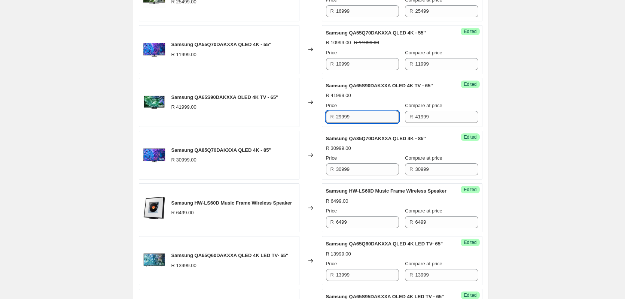
scroll to position [891, 0]
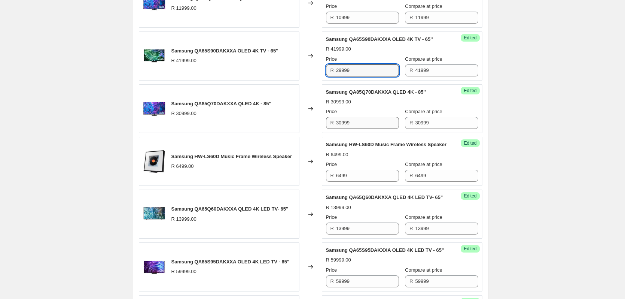
type input "29999"
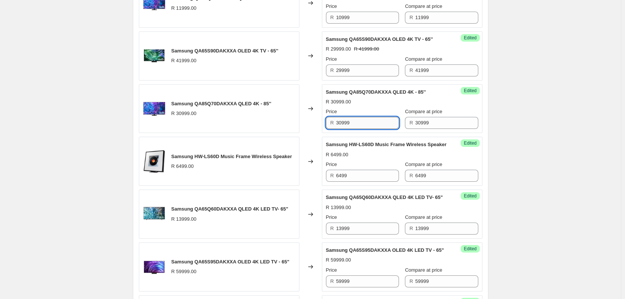
click at [362, 129] on input "30999" at bounding box center [367, 123] width 63 height 12
type input "27999"
click at [356, 181] on input "6499" at bounding box center [367, 176] width 63 height 12
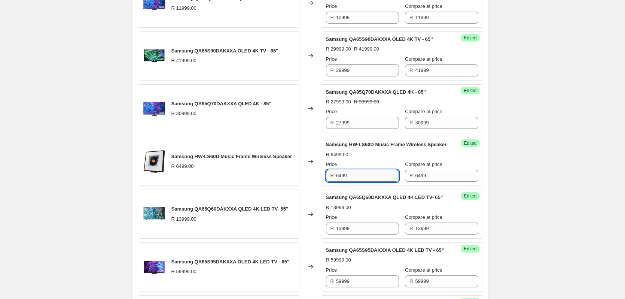
click at [356, 181] on input "6499" at bounding box center [367, 176] width 63 height 12
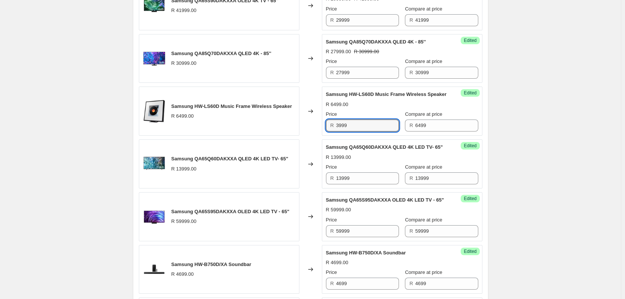
scroll to position [965, 0]
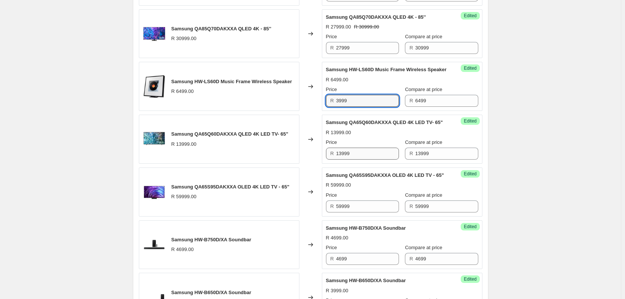
type input "3999"
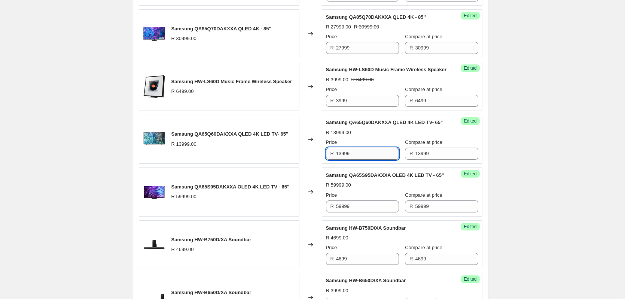
click at [357, 159] on input "13999" at bounding box center [367, 153] width 63 height 12
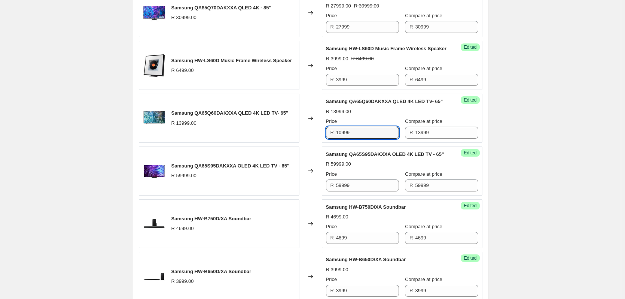
scroll to position [1003, 0]
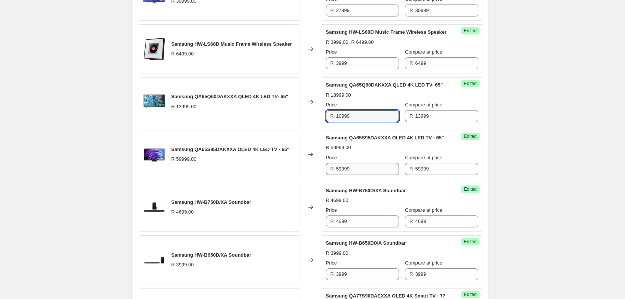
type input "10999"
click at [363, 175] on input "59999" at bounding box center [367, 169] width 63 height 12
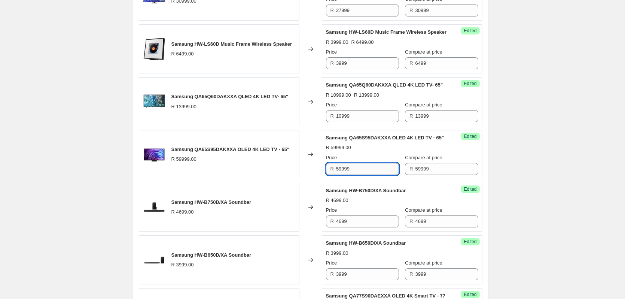
click at [363, 175] on input "59999" at bounding box center [367, 169] width 63 height 12
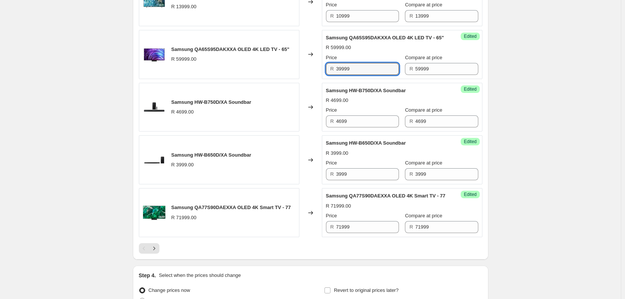
scroll to position [1152, 0]
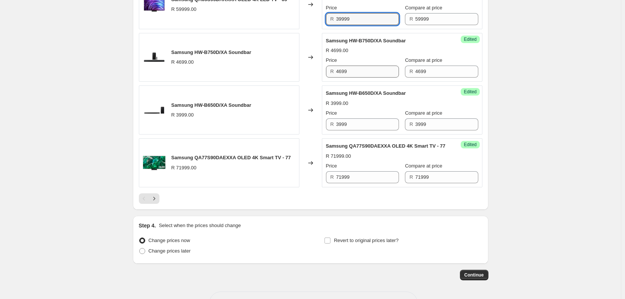
type input "39999"
click at [370, 77] on input "4699" at bounding box center [367, 71] width 63 height 12
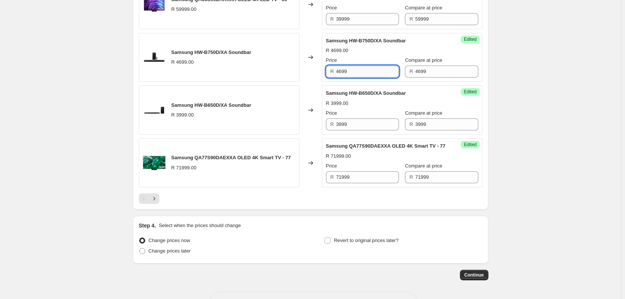
click at [370, 77] on input "4699" at bounding box center [367, 71] width 63 height 12
type input "3999"
click at [355, 130] on input "3999" at bounding box center [367, 124] width 63 height 12
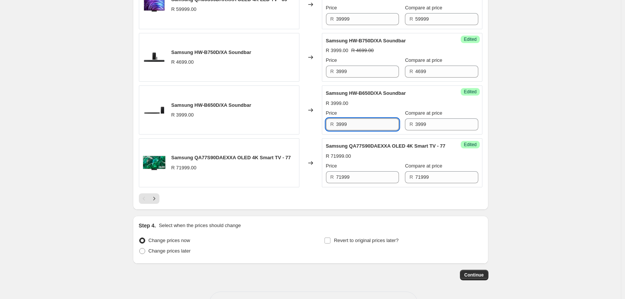
click at [355, 130] on input "3999" at bounding box center [367, 124] width 63 height 12
type input "2999"
click at [369, 183] on input "71999" at bounding box center [367, 177] width 63 height 12
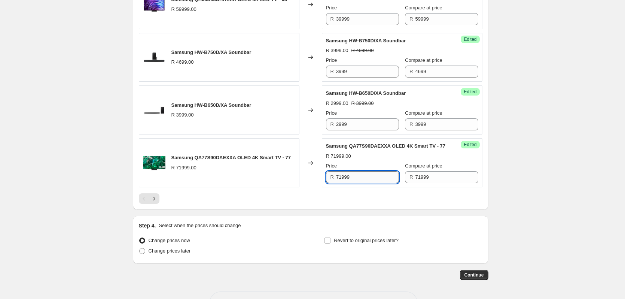
click at [369, 183] on input "71999" at bounding box center [367, 177] width 63 height 12
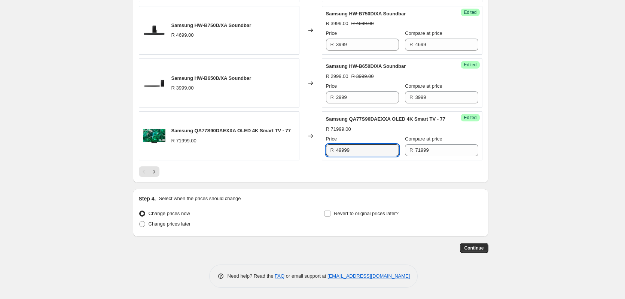
scroll to position [1262, 0]
type input "49999"
click at [328, 214] on input "Revert to original prices later?" at bounding box center [327, 213] width 6 height 6
checkbox input "true"
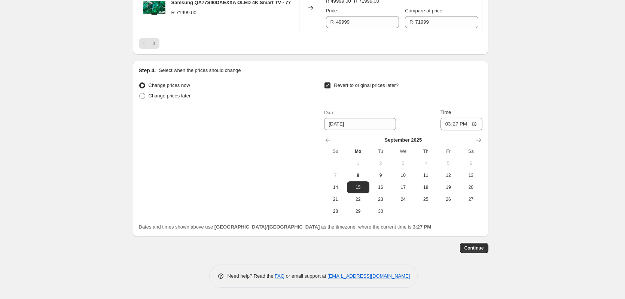
scroll to position [1390, 0]
click at [480, 142] on icon "Show next month, October 2025" at bounding box center [478, 139] width 7 height 7
click at [449, 189] on span "17" at bounding box center [448, 187] width 16 height 6
type input "[DATE]"
click at [484, 249] on span "Continue" at bounding box center [473, 248] width 19 height 6
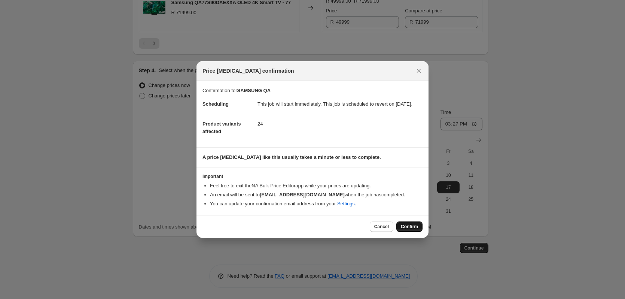
click at [411, 226] on button "Confirm" at bounding box center [409, 226] width 26 height 10
